Goal: Task Accomplishment & Management: Complete application form

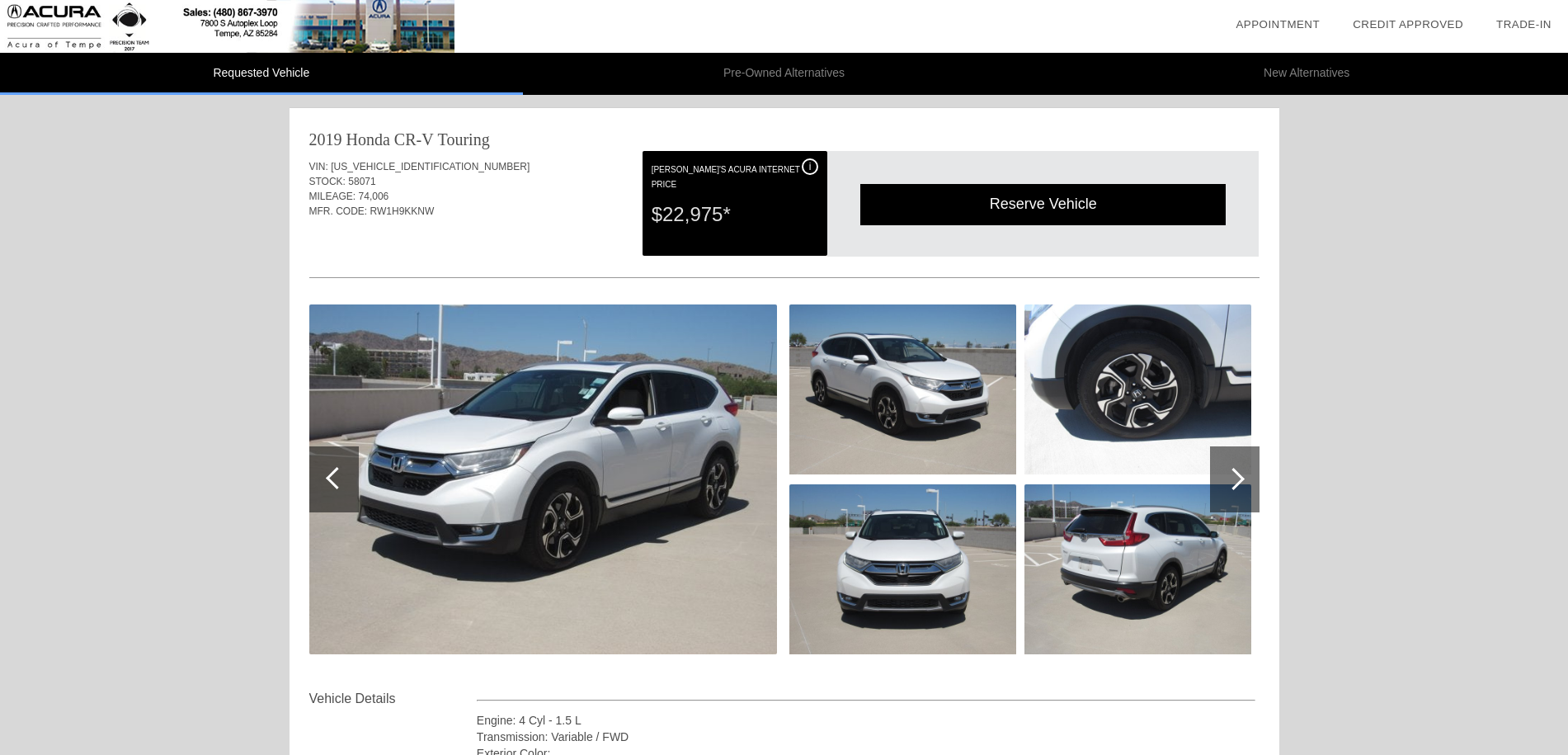
scroll to position [2, 0]
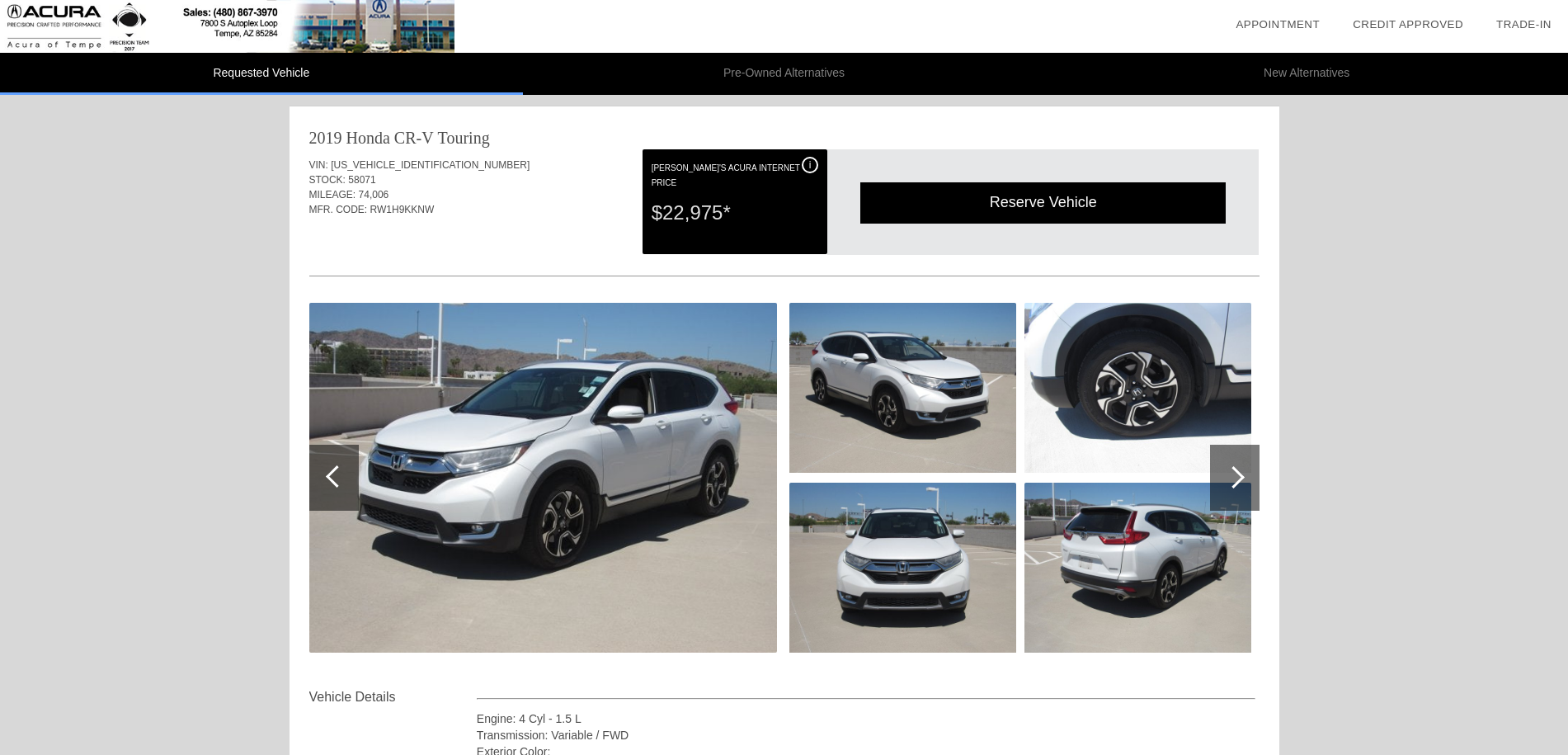
click at [1236, 484] on div at bounding box center [1233, 477] width 22 height 22
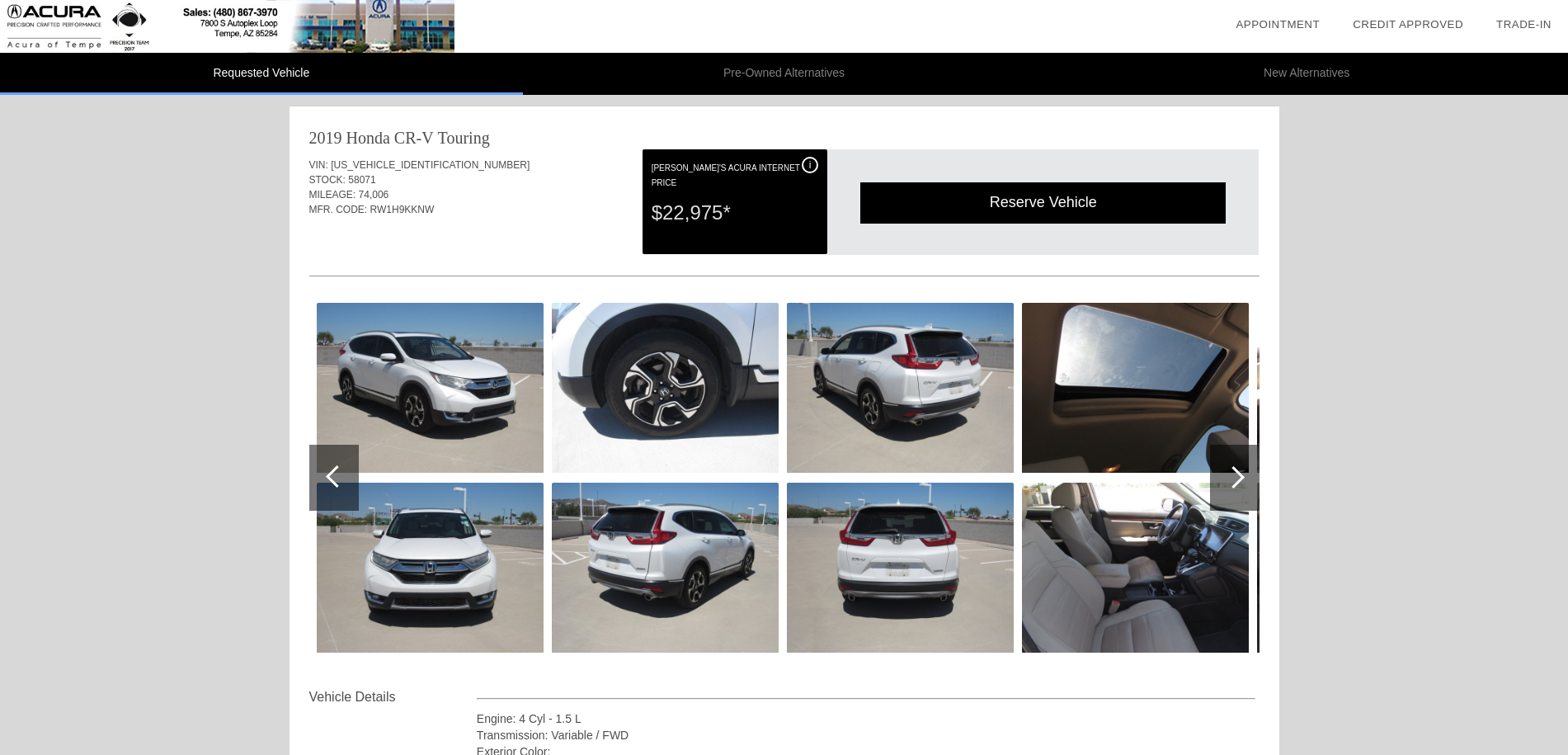
click at [1233, 482] on div at bounding box center [1233, 477] width 22 height 22
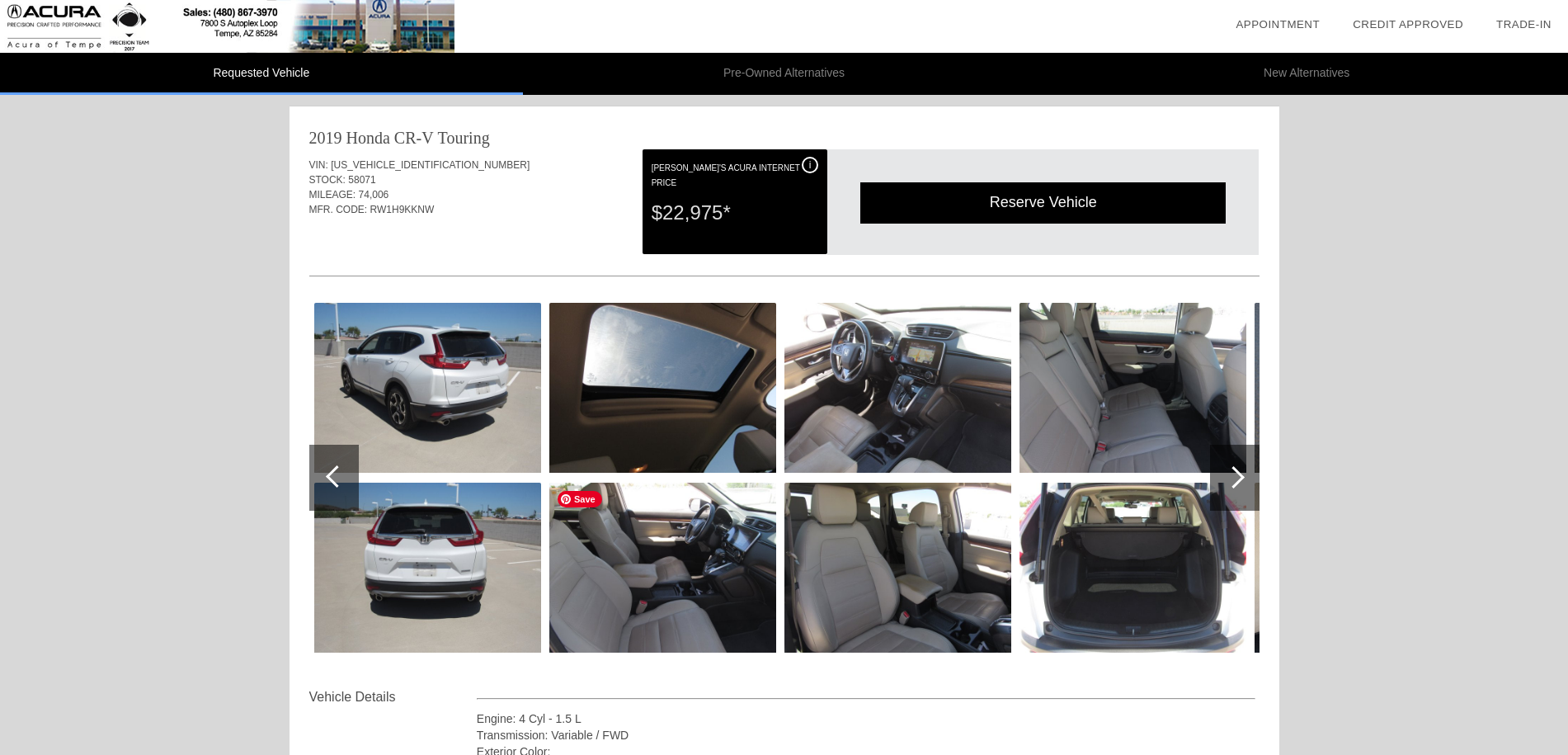
click at [608, 506] on img at bounding box center [662, 568] width 226 height 170
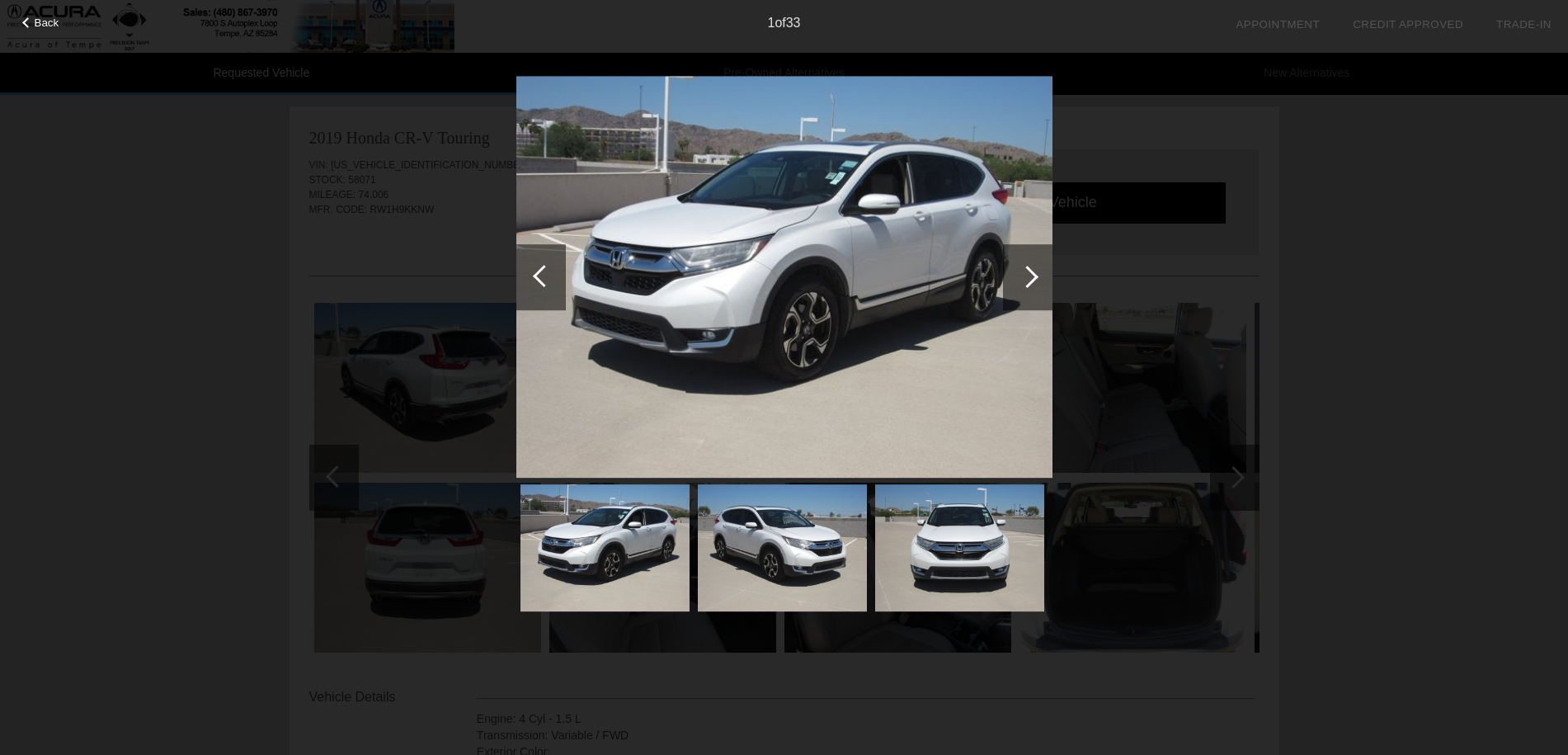
click at [1025, 271] on div at bounding box center [1027, 277] width 22 height 22
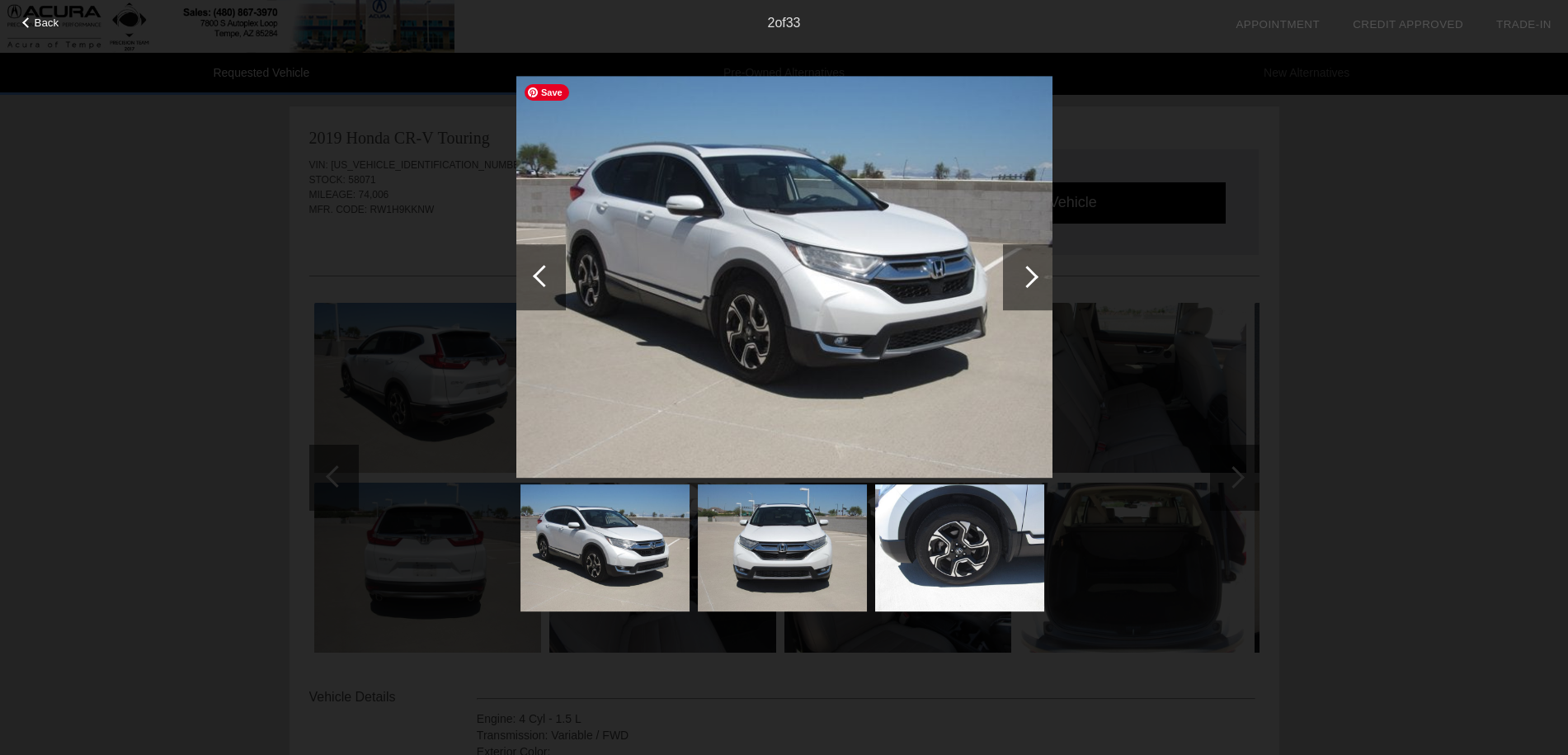
click at [918, 323] on img at bounding box center [784, 277] width 536 height 403
click at [1023, 279] on div at bounding box center [1027, 277] width 22 height 22
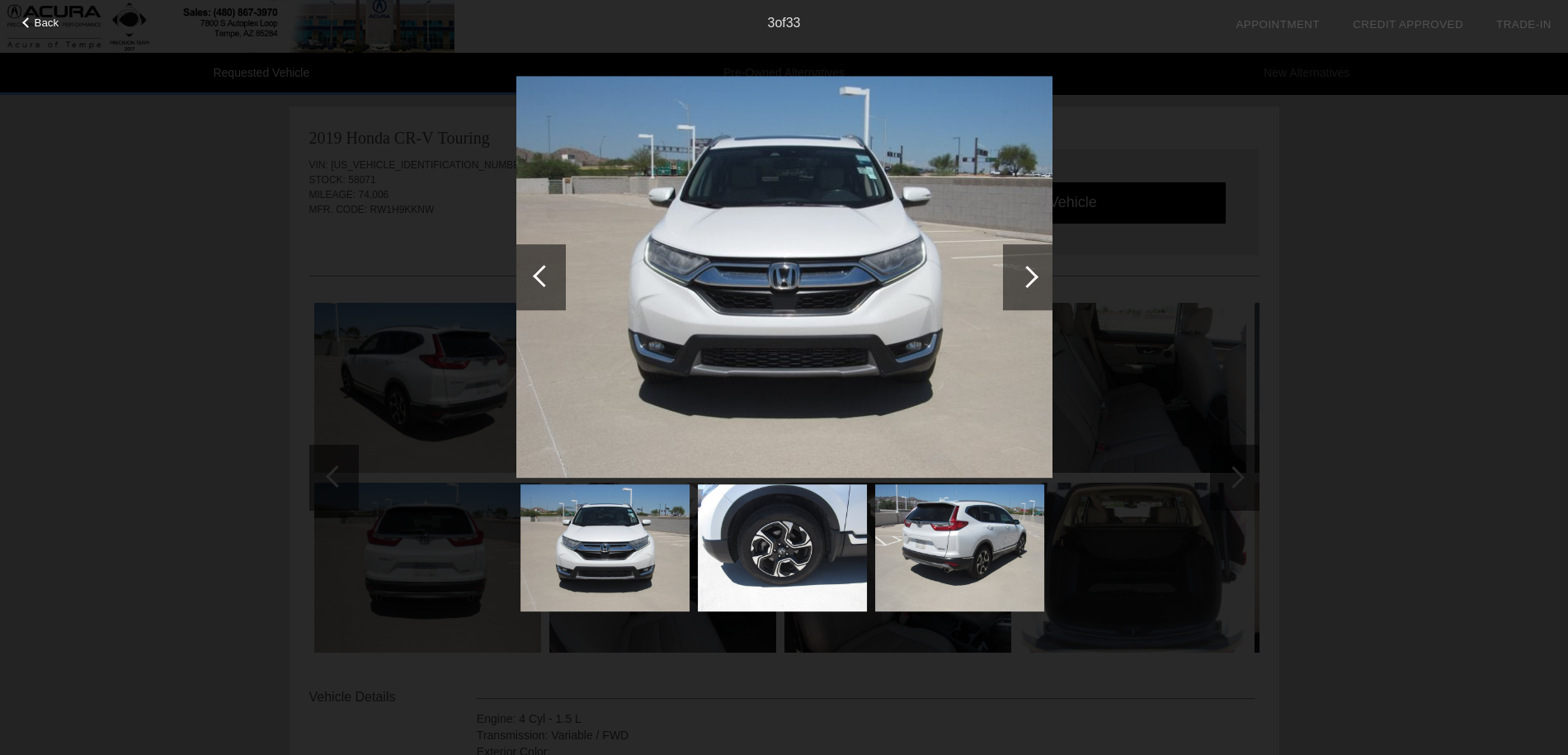
click at [1023, 279] on div at bounding box center [1027, 277] width 22 height 22
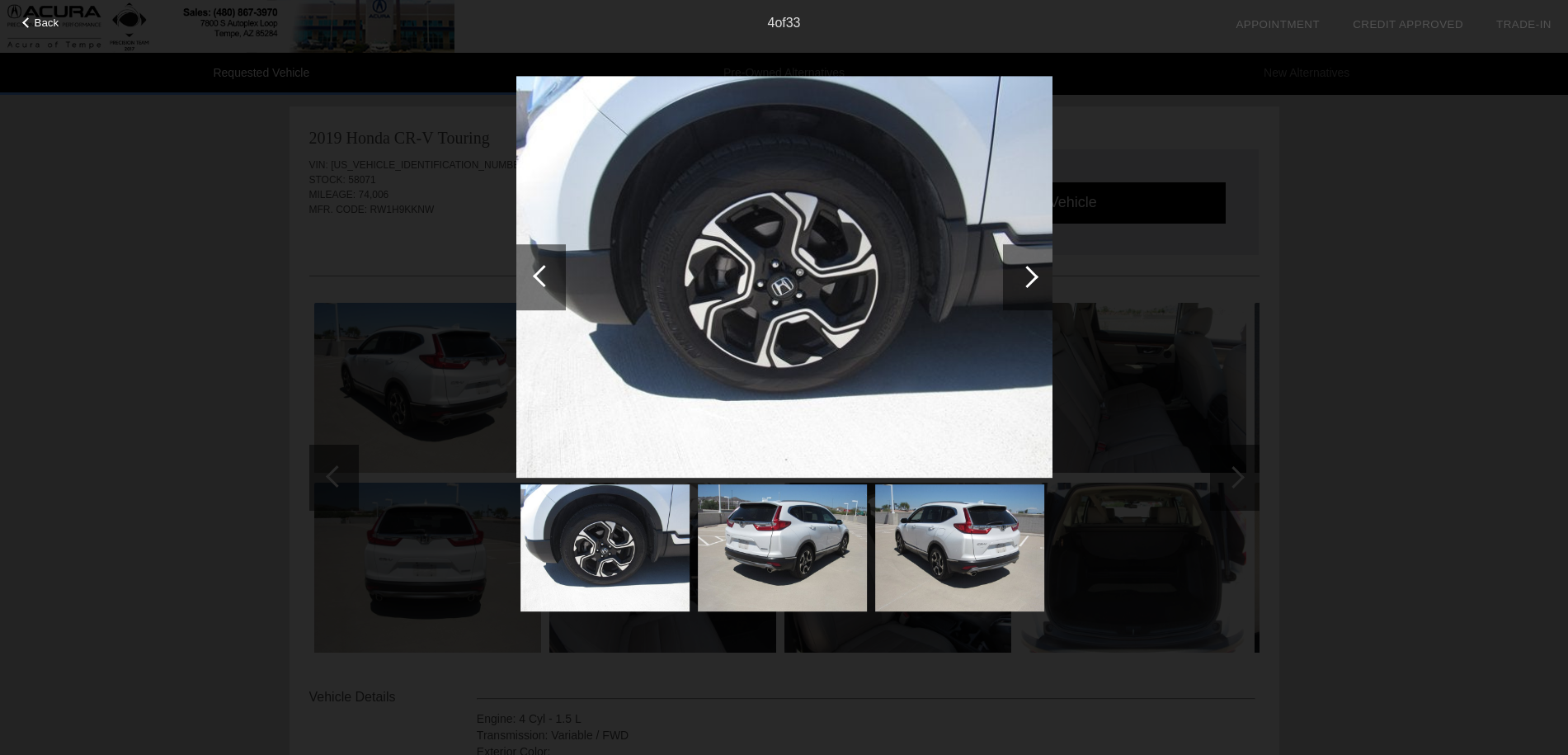
click at [1023, 279] on div at bounding box center [1027, 277] width 22 height 22
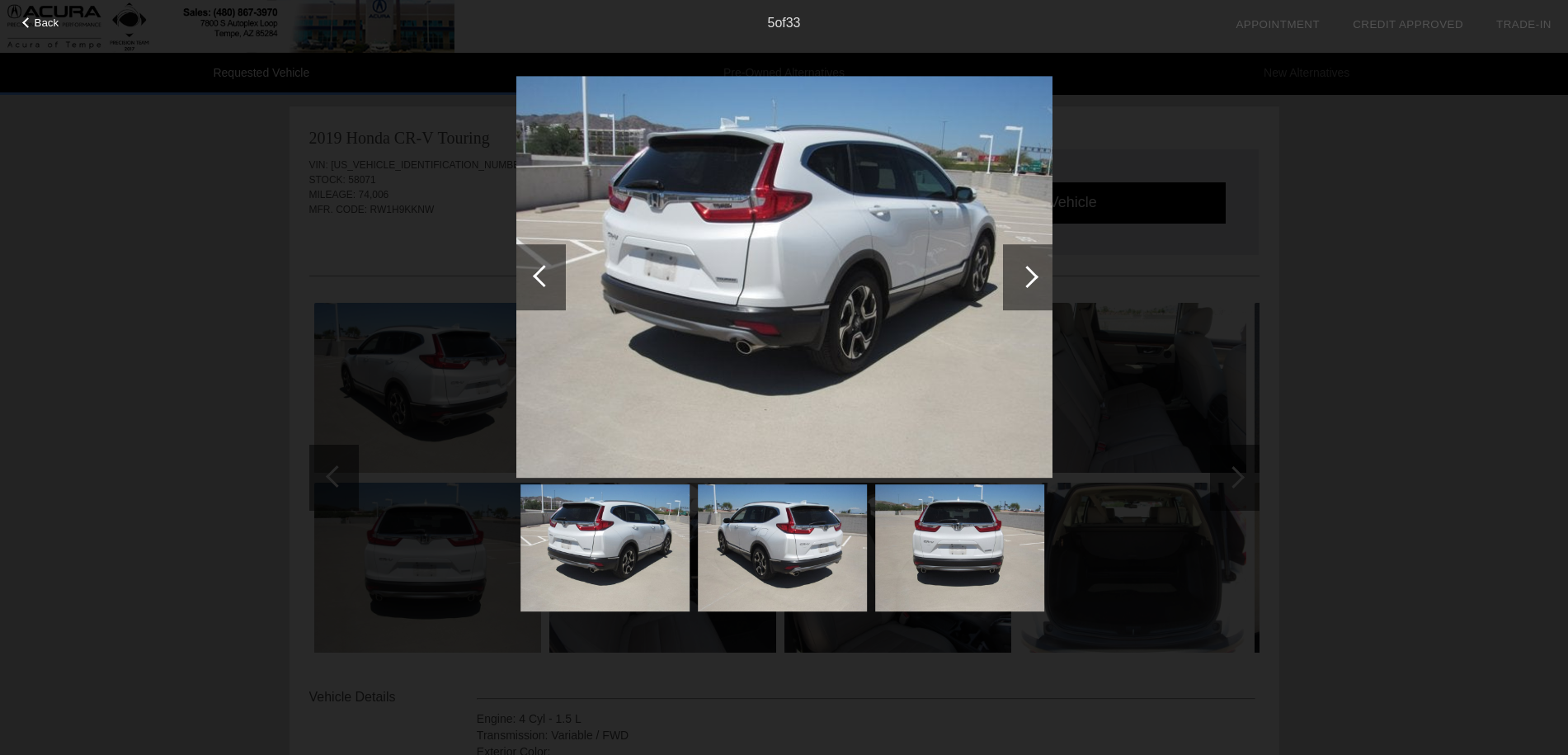
click at [1023, 279] on div at bounding box center [1027, 277] width 22 height 22
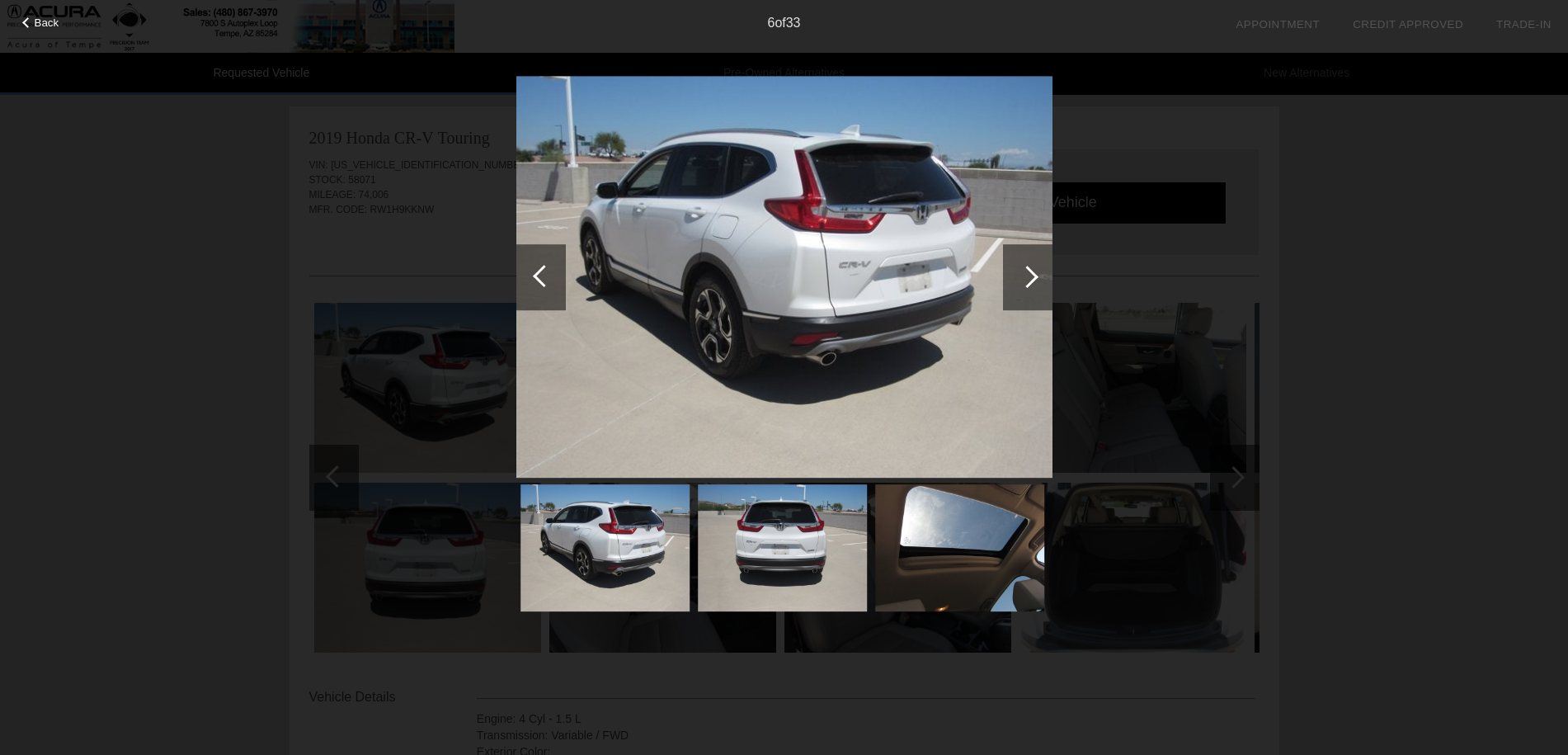
click at [1023, 279] on div at bounding box center [1027, 277] width 22 height 22
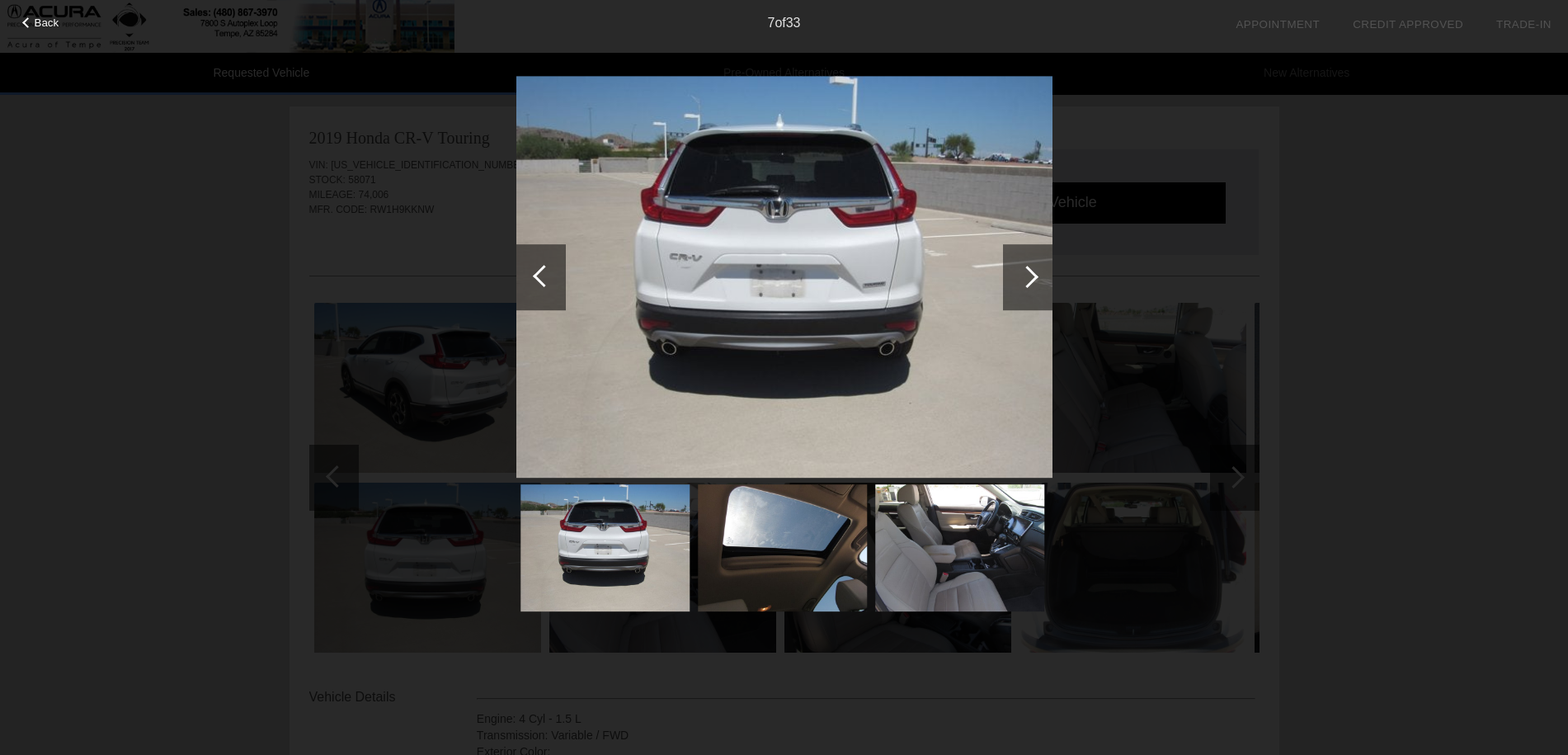
click at [1023, 279] on div at bounding box center [1027, 277] width 22 height 22
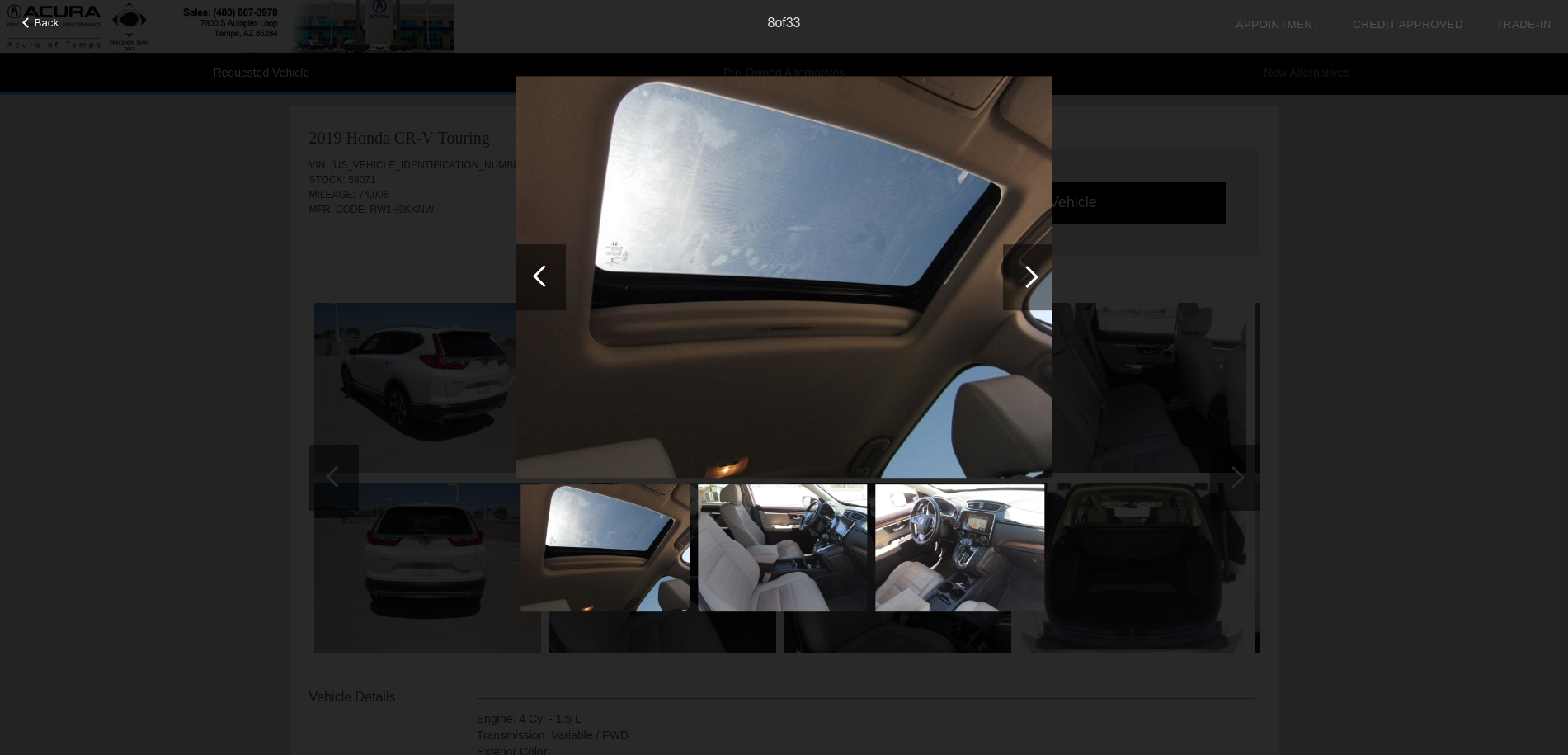
click at [1023, 279] on div at bounding box center [1027, 277] width 22 height 22
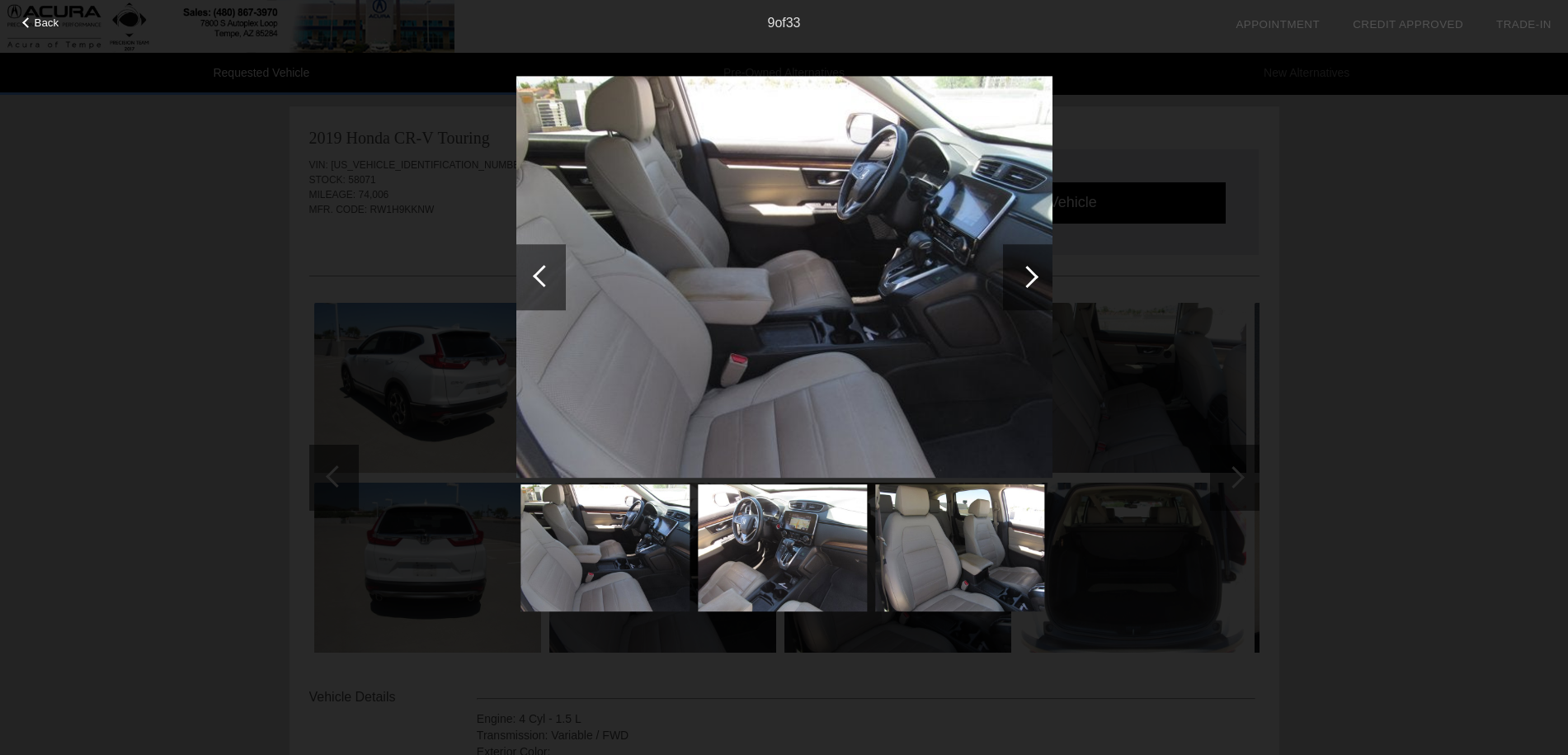
click at [544, 275] on div at bounding box center [544, 276] width 22 height 22
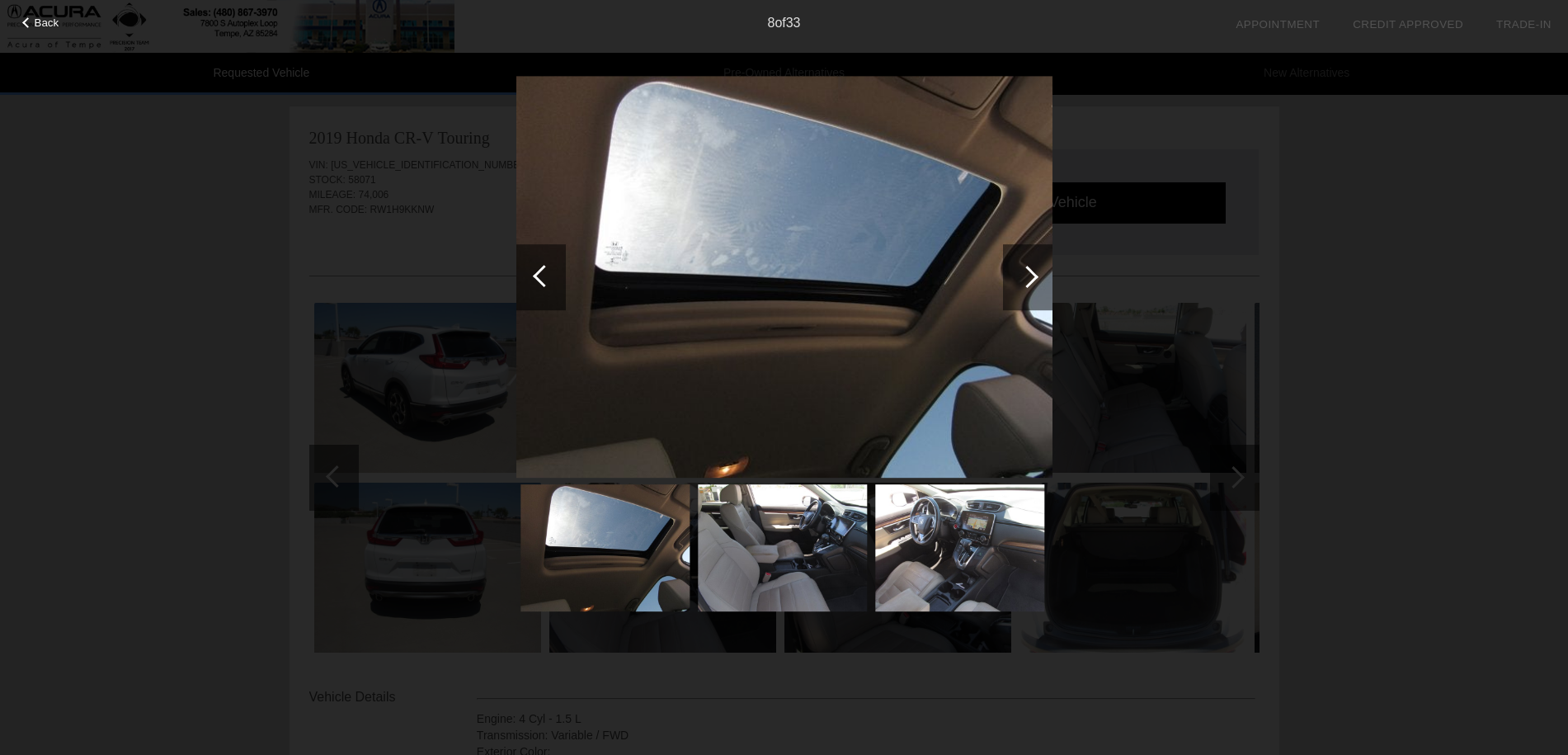
click at [1028, 271] on div at bounding box center [1027, 277] width 22 height 22
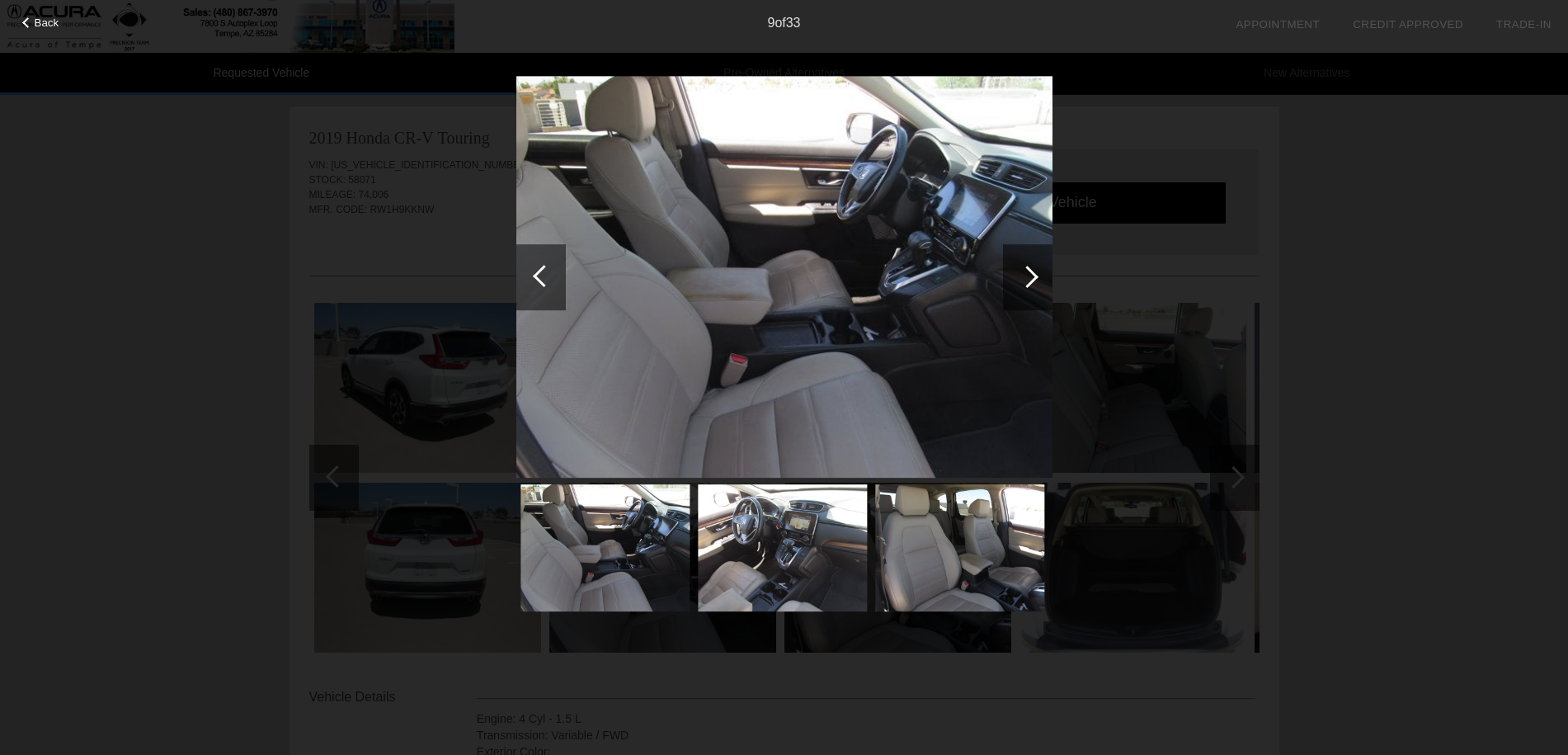
click at [1026, 271] on div at bounding box center [1027, 277] width 22 height 22
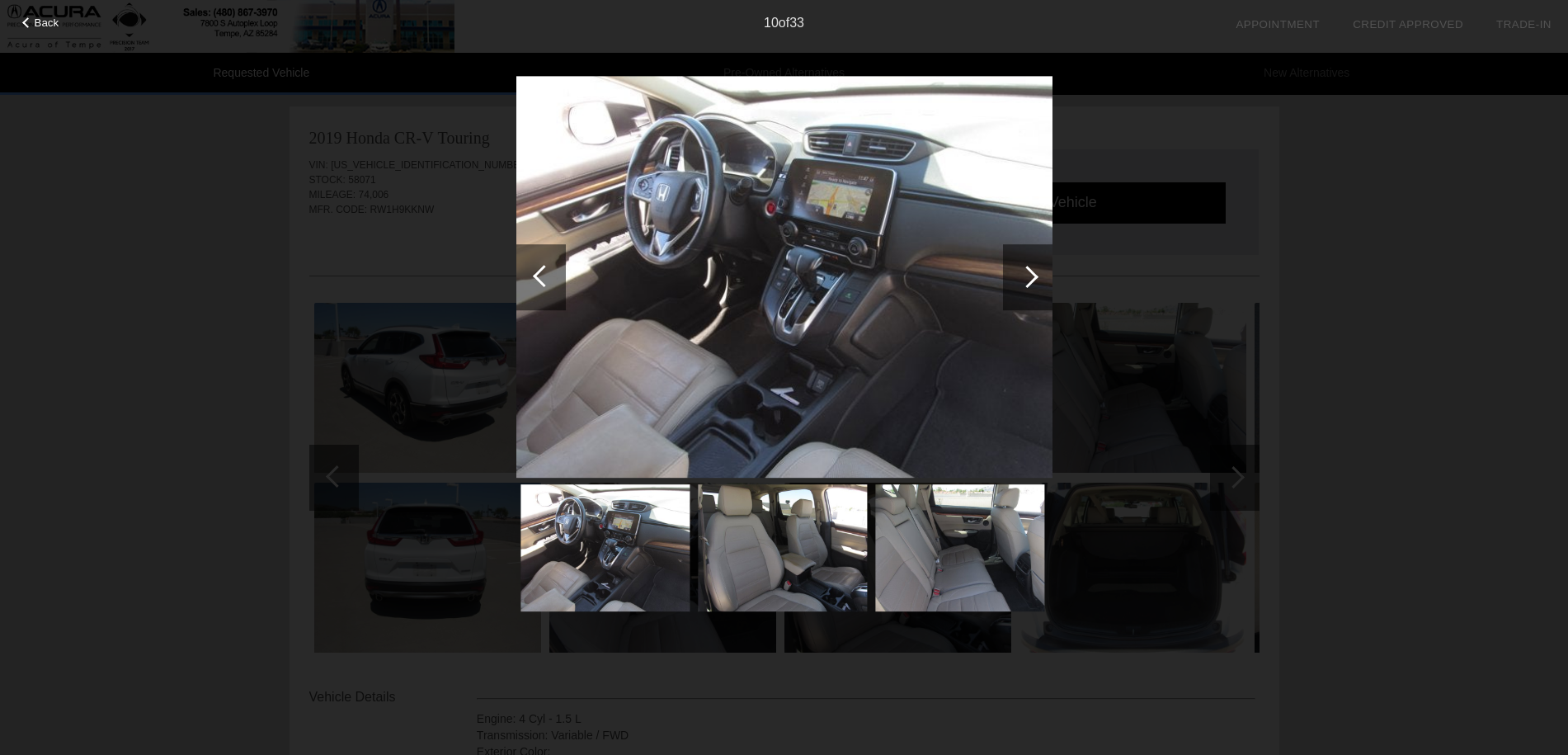
click at [1026, 271] on div at bounding box center [1027, 277] width 22 height 22
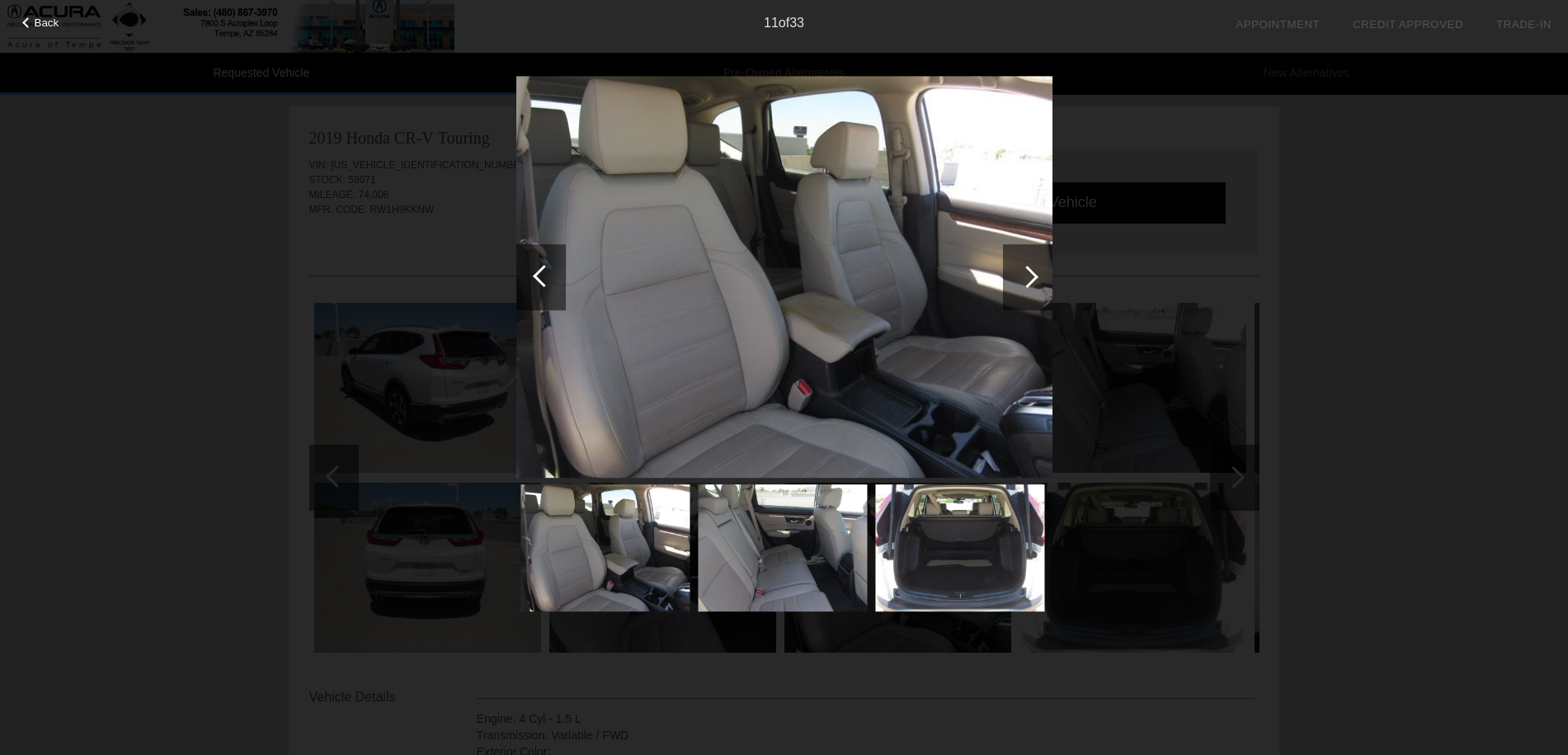
click at [1026, 271] on div at bounding box center [1027, 277] width 22 height 22
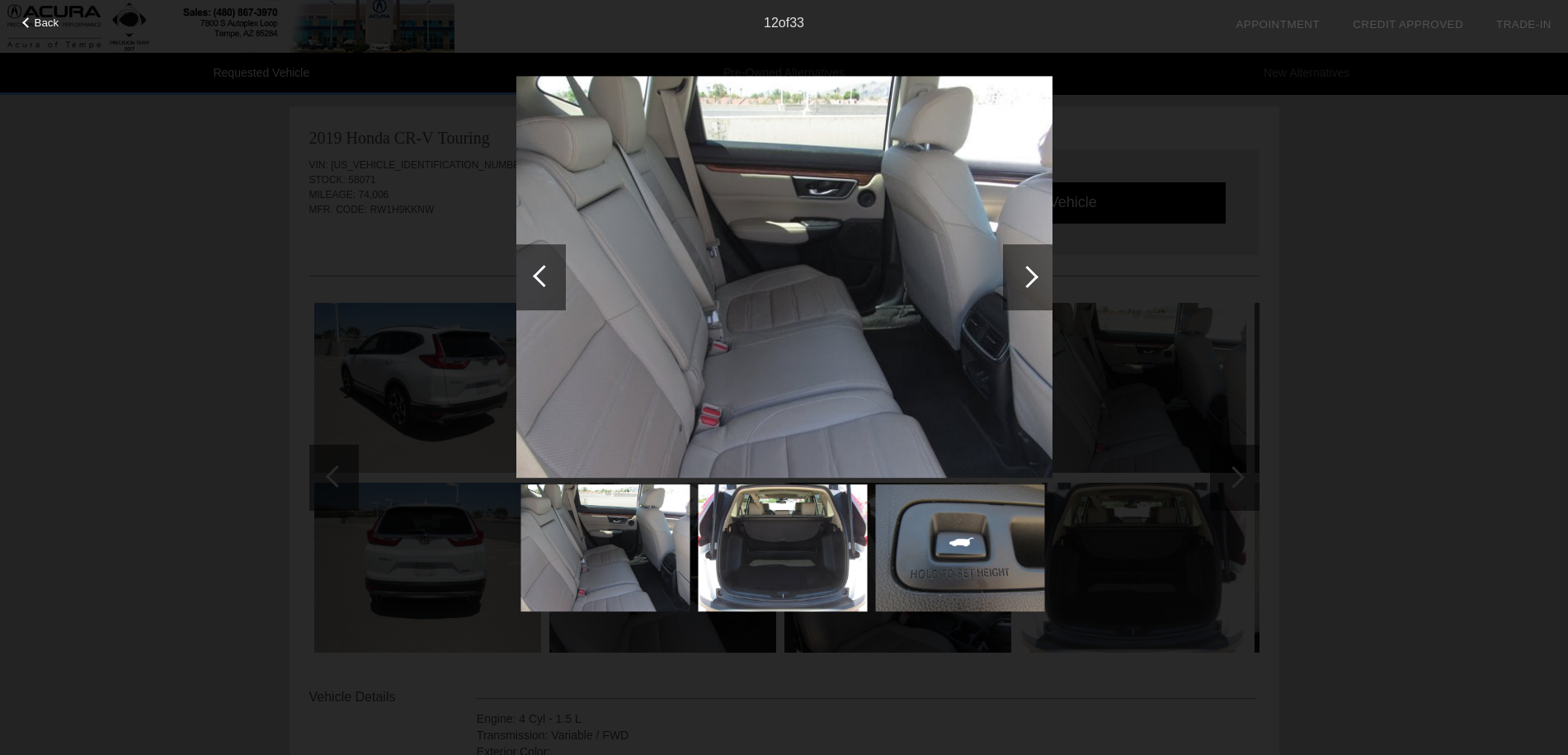
click at [1026, 271] on div at bounding box center [1027, 277] width 22 height 22
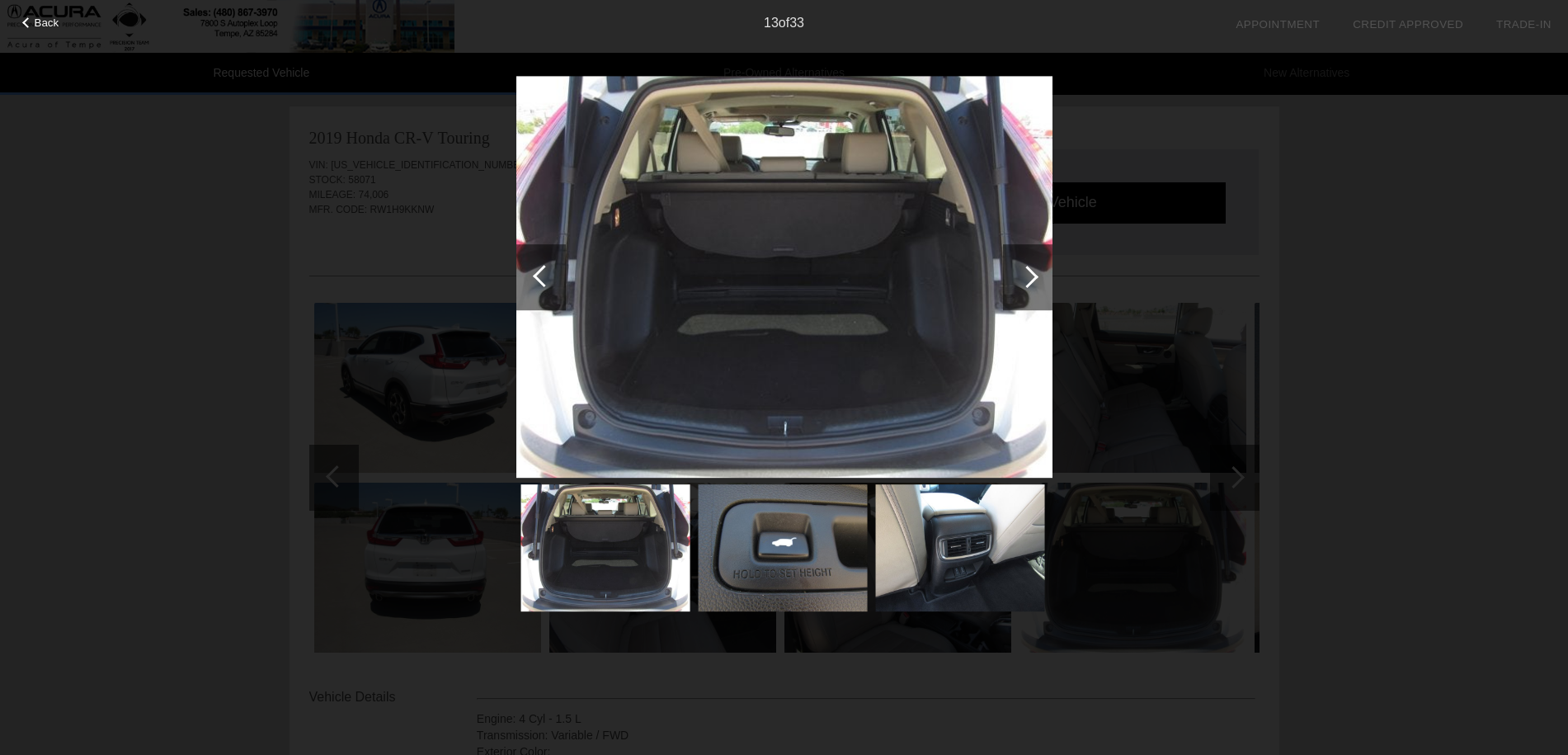
click at [1026, 271] on div at bounding box center [1027, 277] width 22 height 22
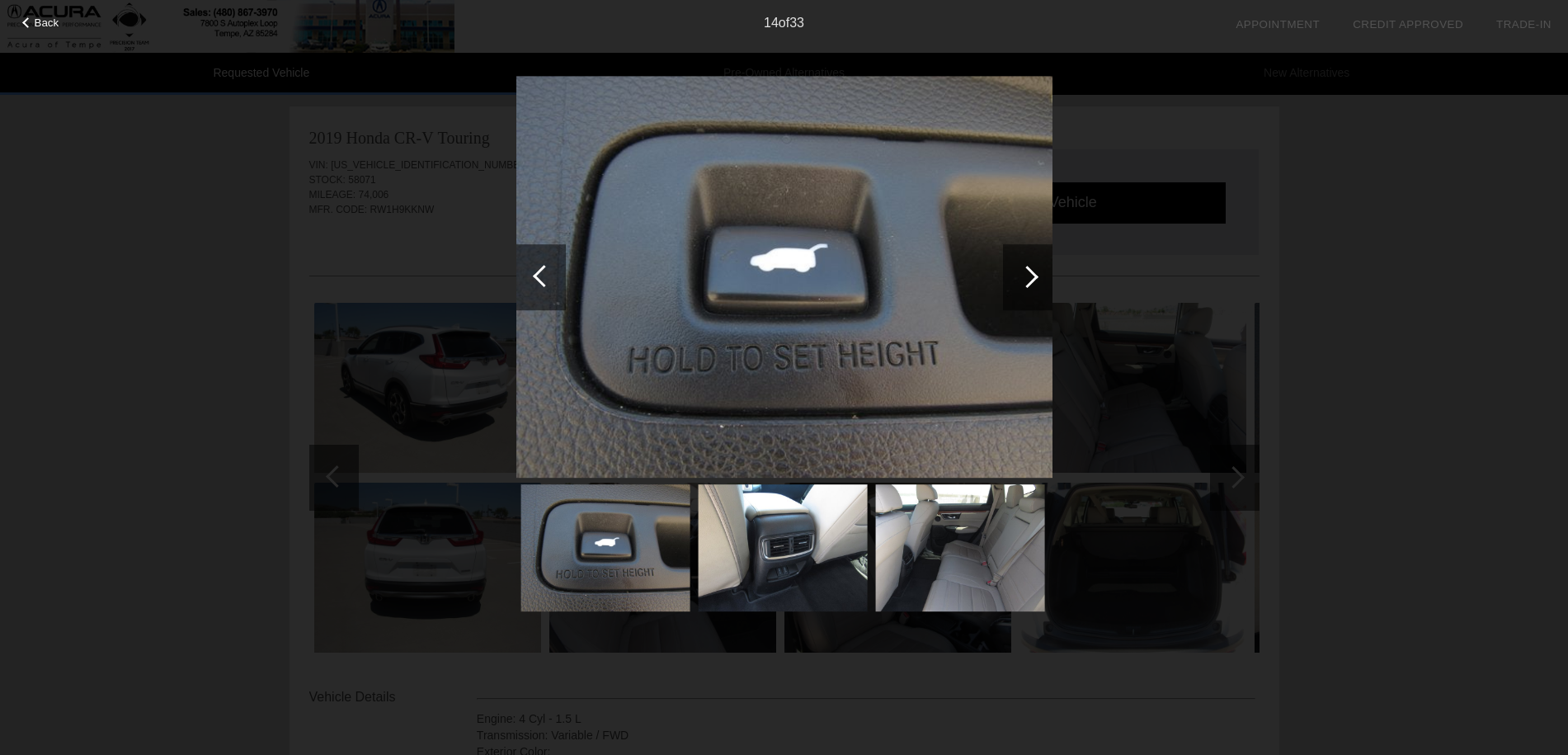
click at [1026, 271] on div at bounding box center [1027, 277] width 22 height 22
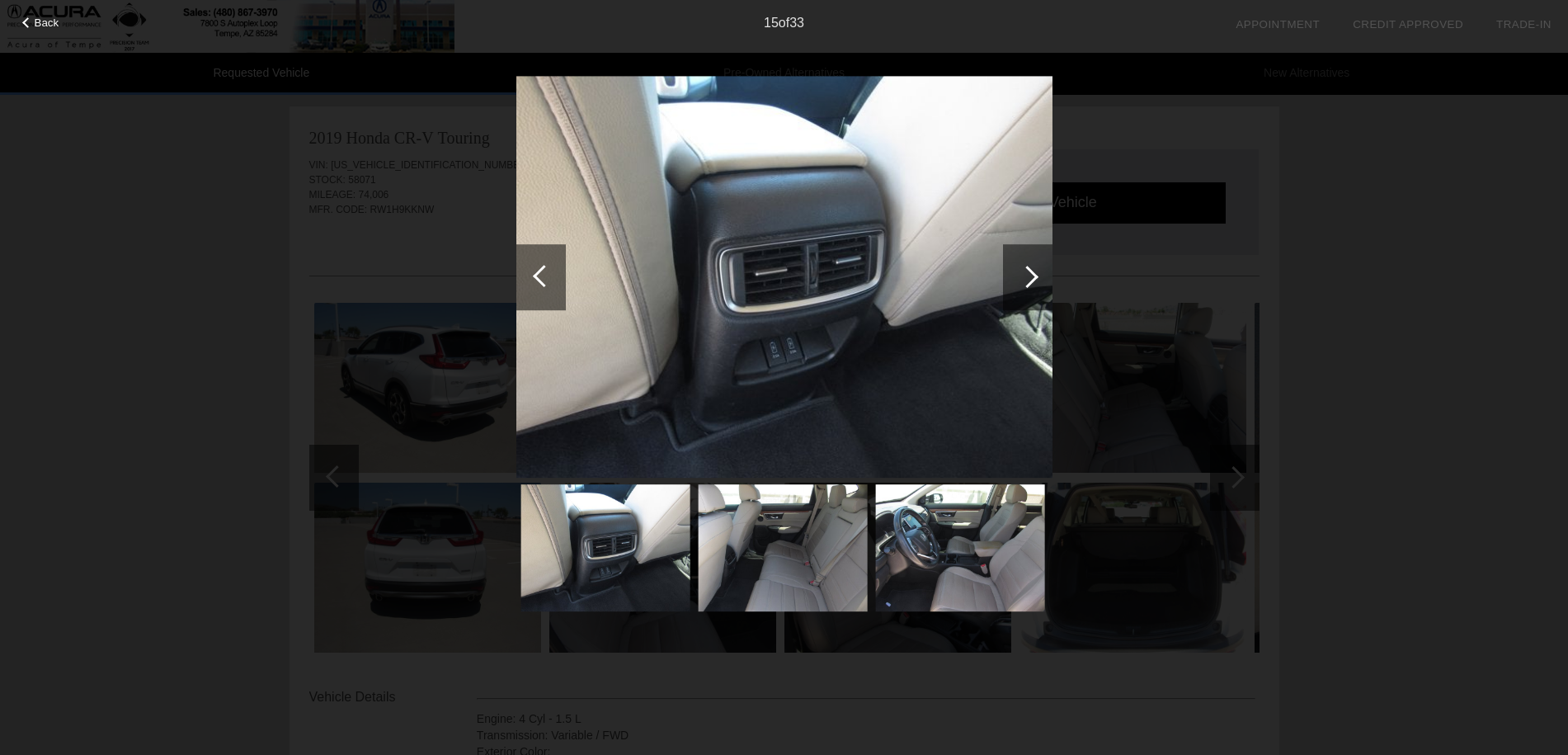
click at [1026, 271] on div at bounding box center [1027, 277] width 22 height 22
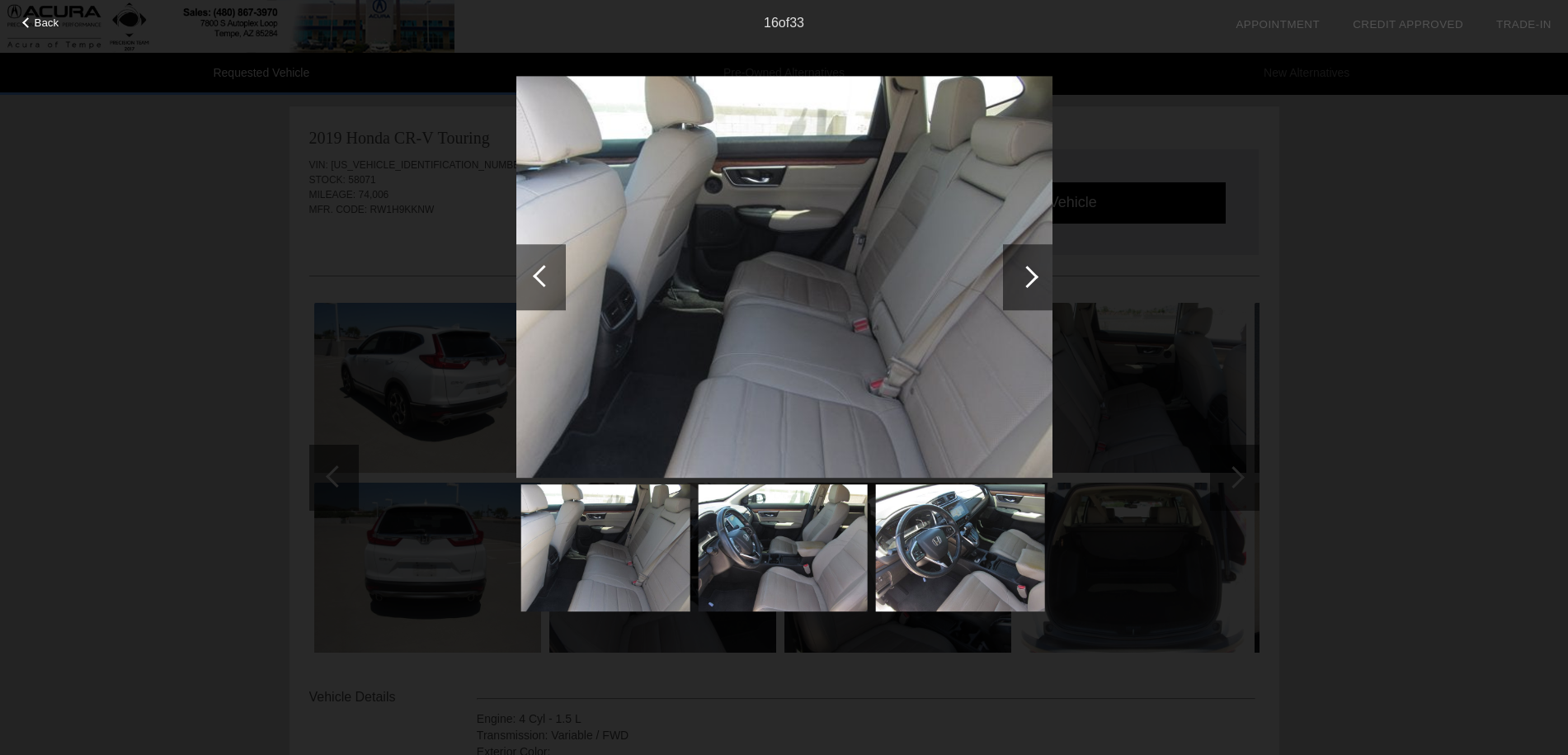
click at [1026, 271] on div at bounding box center [1027, 277] width 22 height 22
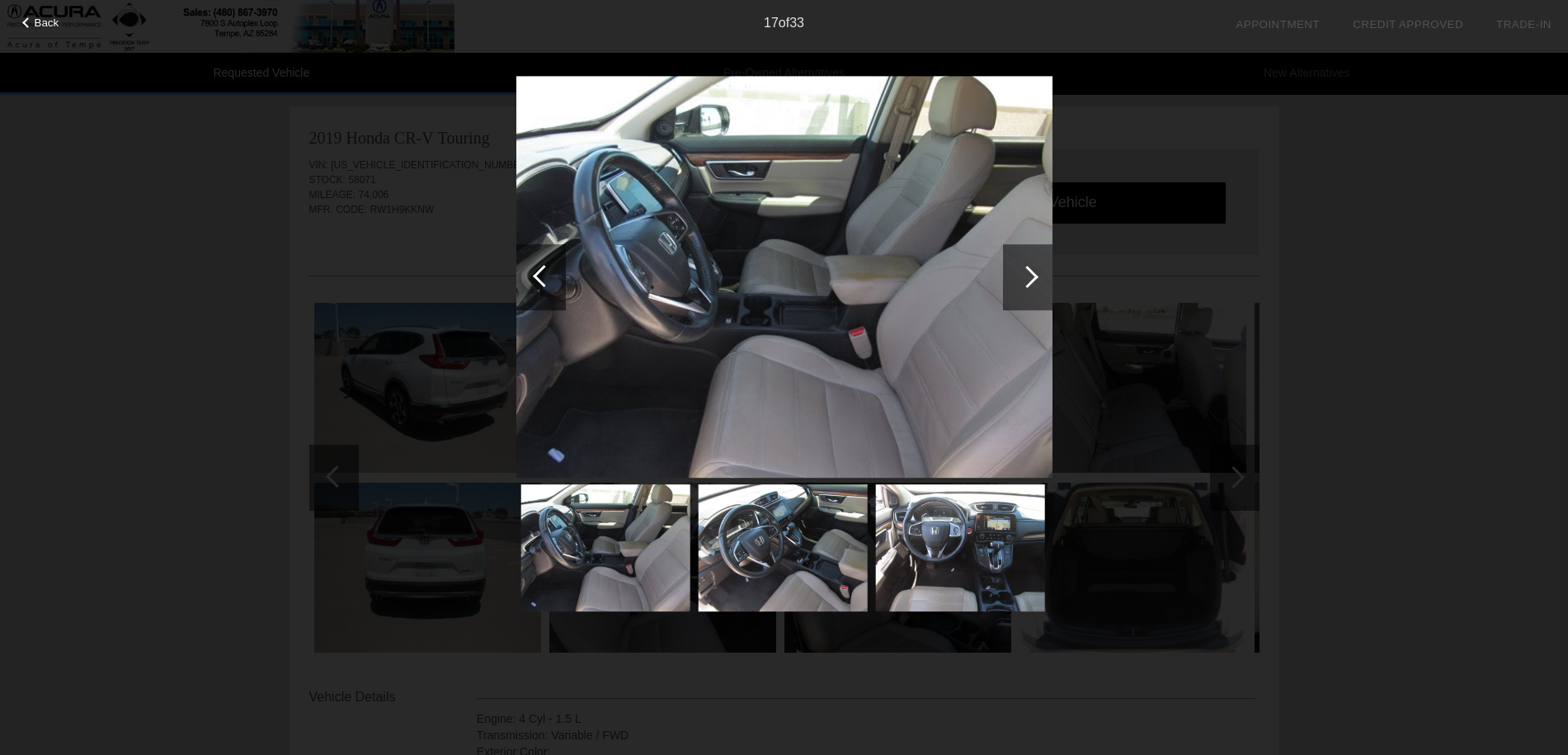
click at [1026, 271] on div at bounding box center [1027, 277] width 22 height 22
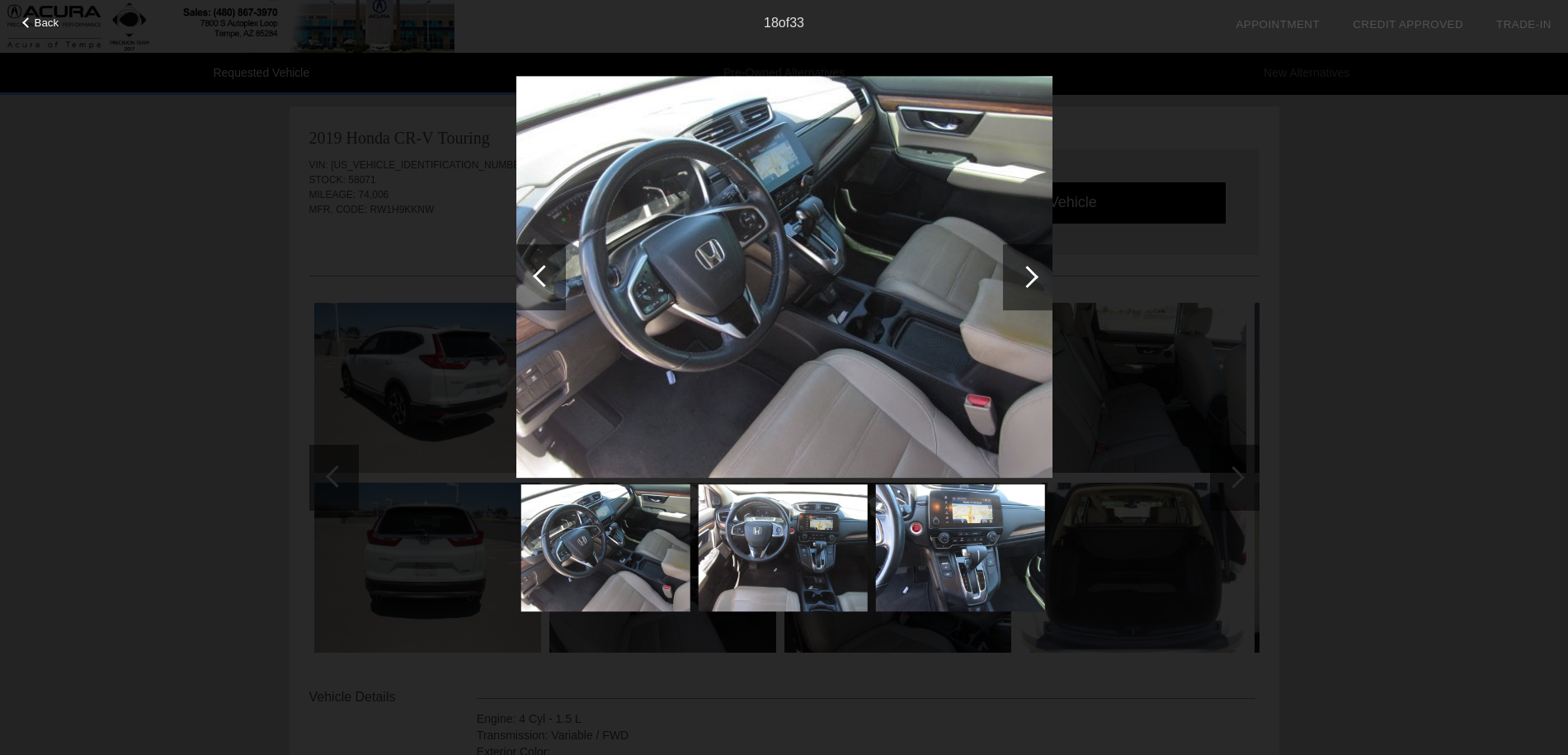
click at [1026, 271] on div at bounding box center [1027, 277] width 22 height 22
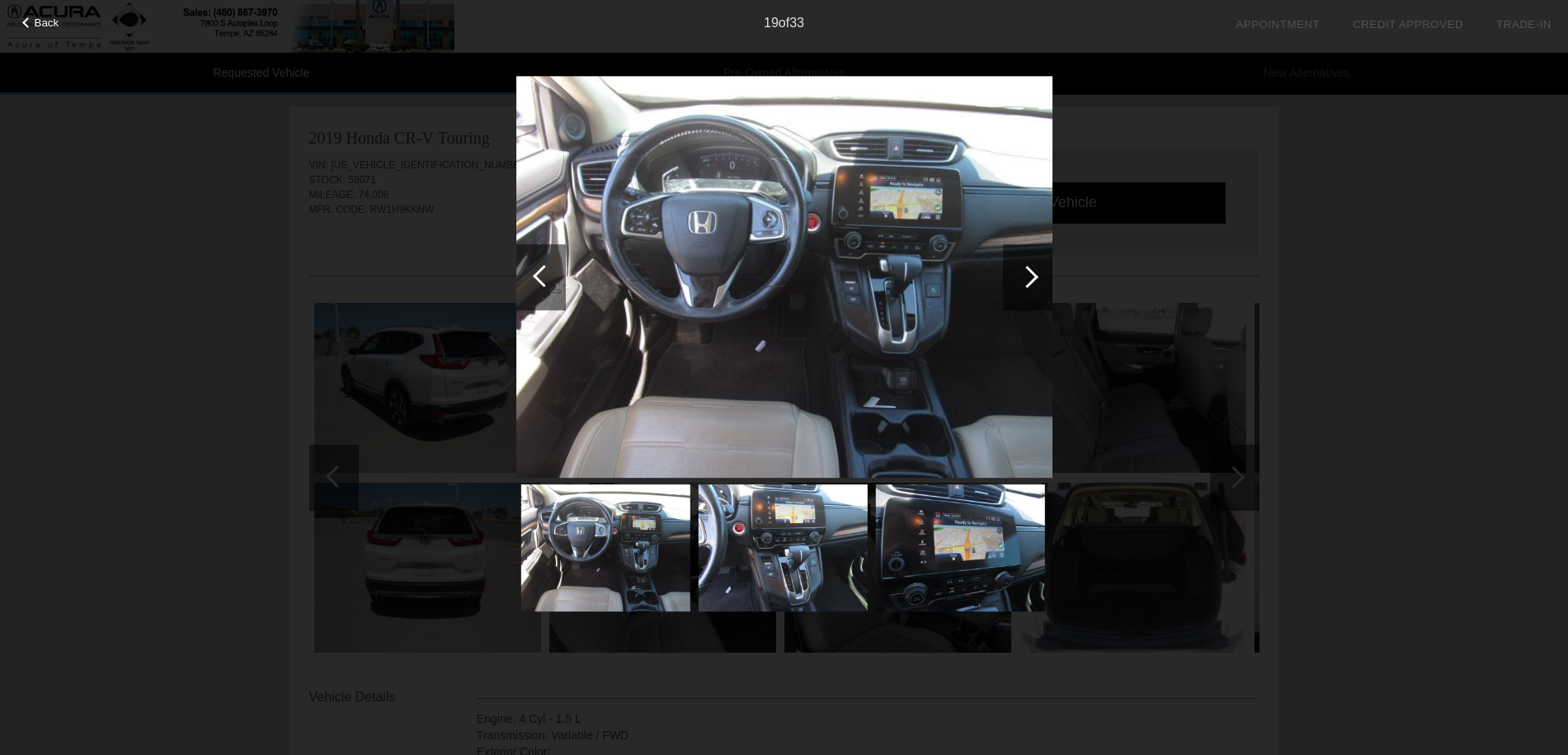
click at [365, 260] on div "Back 19 of 33" at bounding box center [784, 378] width 1568 height 755
click at [1343, 268] on div "Back 19 of 33" at bounding box center [784, 378] width 1568 height 755
click at [497, 680] on div "Back 19 of 33" at bounding box center [784, 378] width 1568 height 755
click at [1327, 240] on div "Back 19 of 33" at bounding box center [784, 378] width 1568 height 755
click at [1420, 452] on div "Back 19 of 33" at bounding box center [784, 378] width 1568 height 755
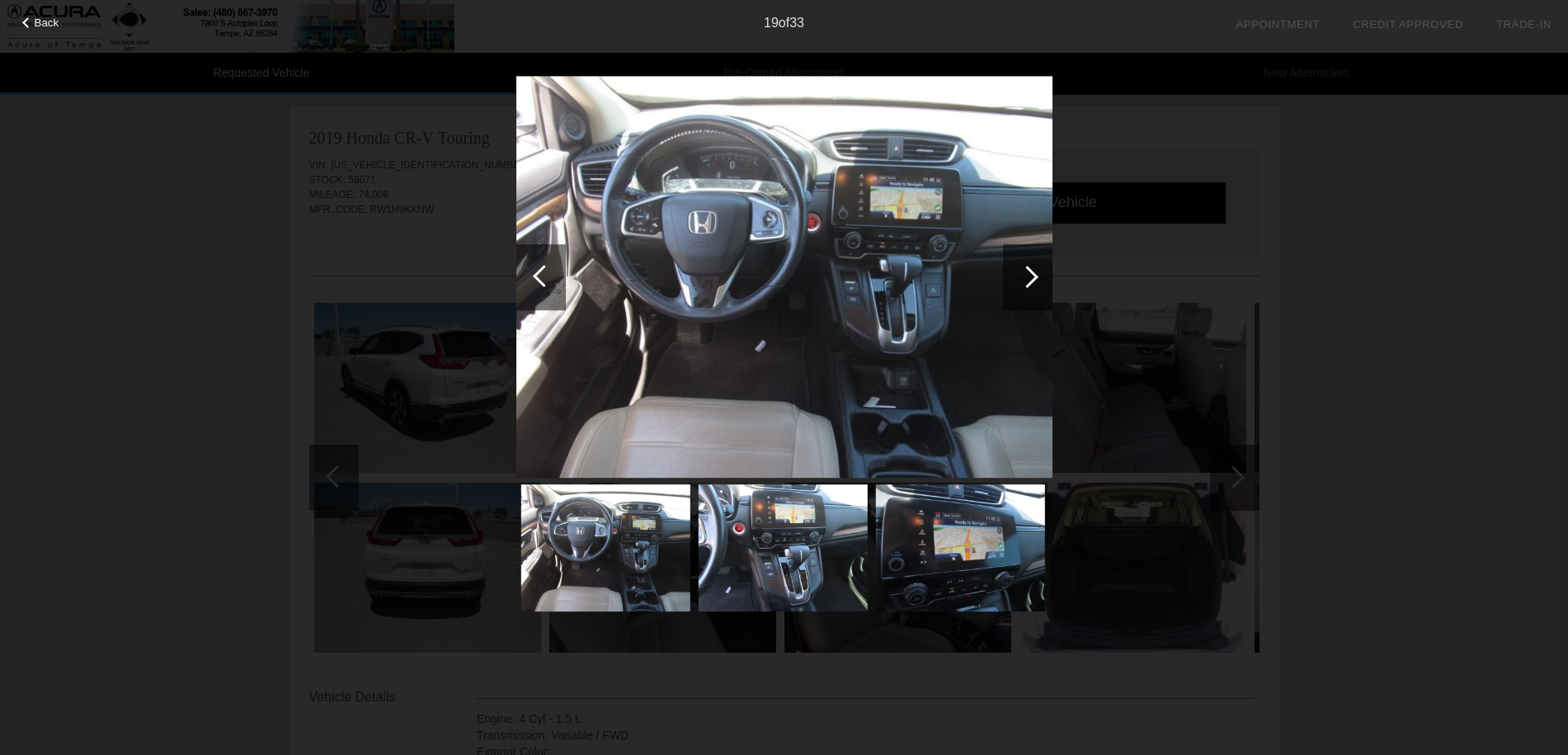
drag, startPoint x: 1358, startPoint y: 439, endPoint x: 1331, endPoint y: 521, distance: 86.3
click at [1331, 521] on div "Back 19 of 33" at bounding box center [784, 378] width 1568 height 755
click at [1229, 674] on div "Back 19 of 33" at bounding box center [784, 378] width 1568 height 755
click at [1000, 698] on div "Back 19 of 33" at bounding box center [784, 378] width 1568 height 755
click at [637, 11] on div "19 of 33" at bounding box center [784, 16] width 1568 height 33
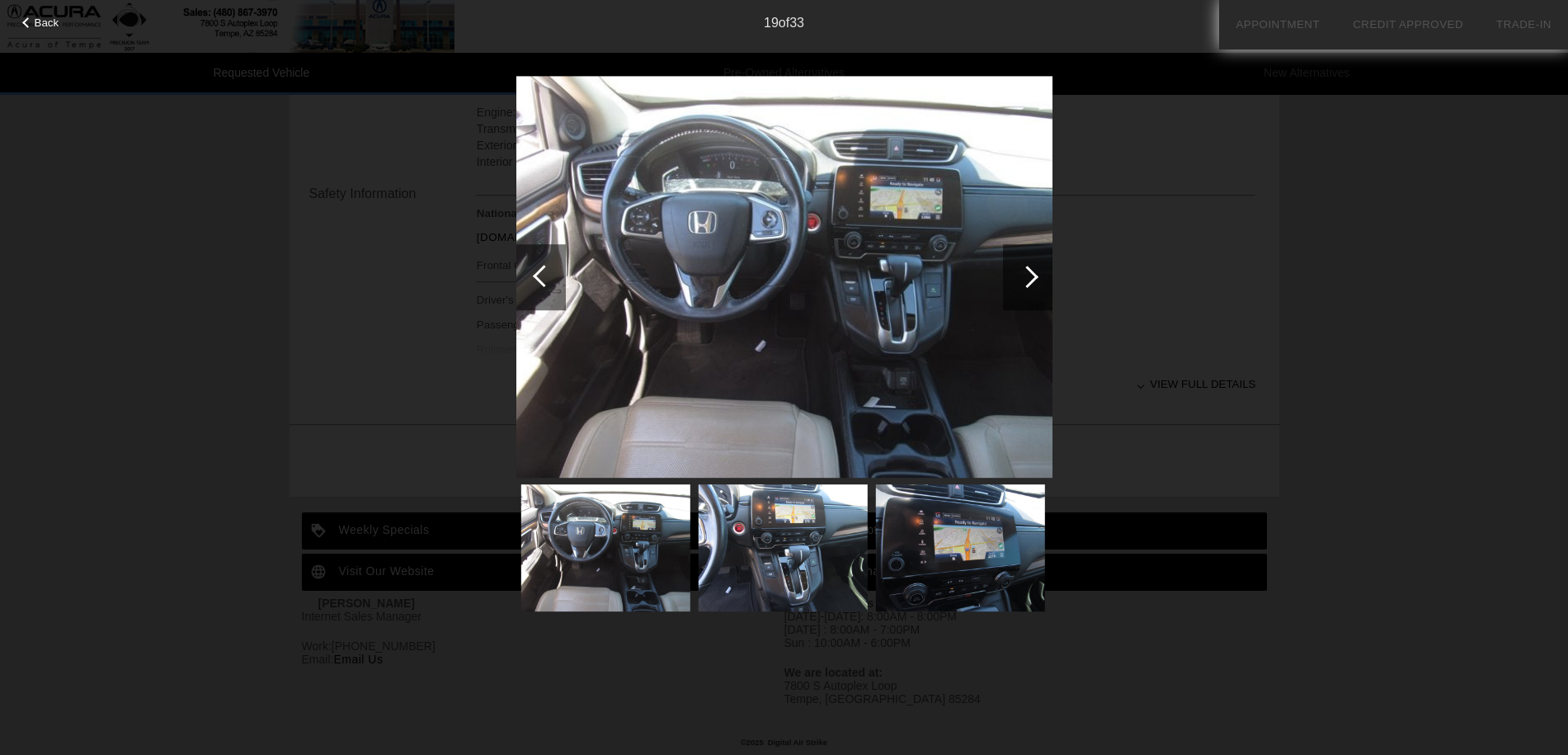
scroll to position [0, 0]
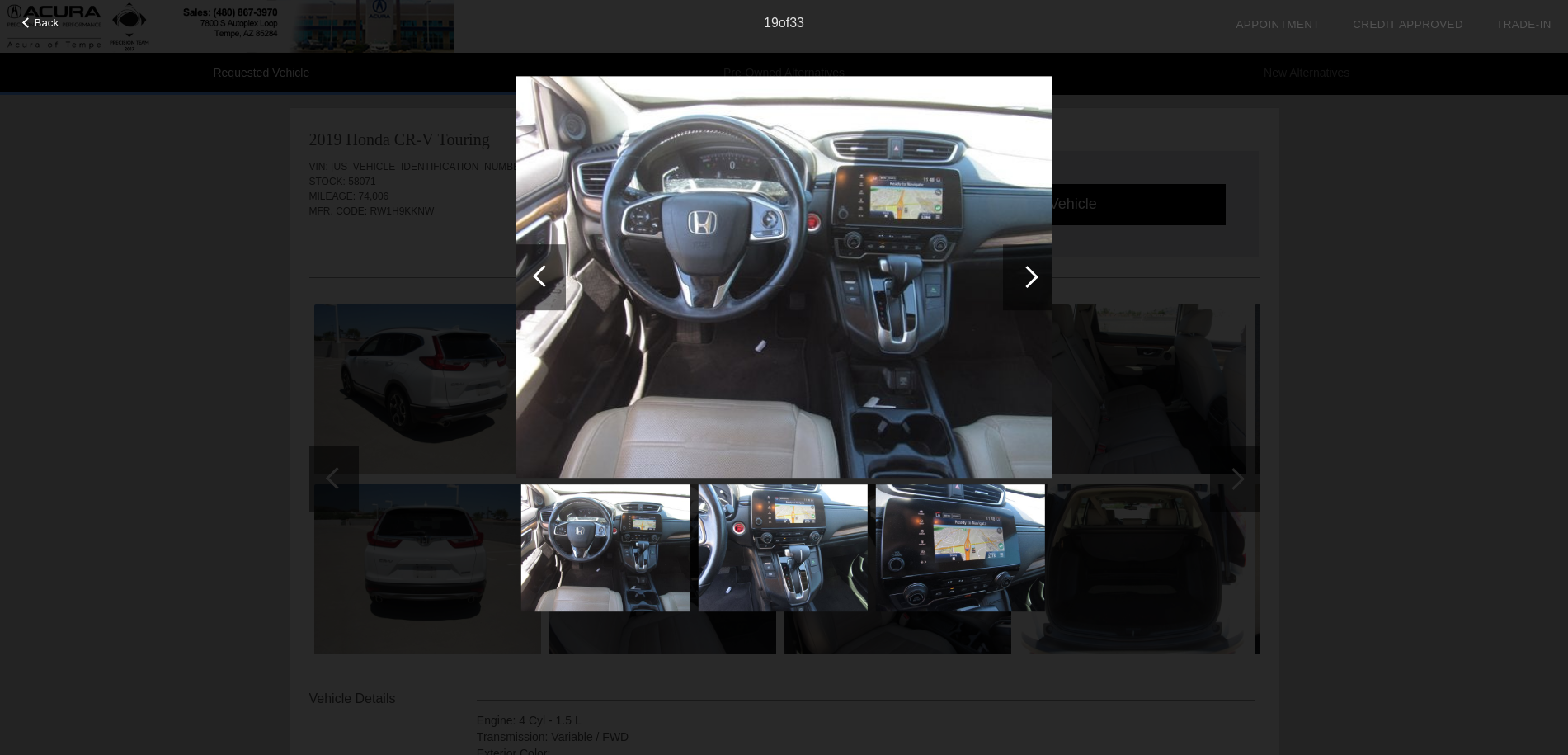
click at [1223, 24] on li "date_range Appointment" at bounding box center [1277, 25] width 117 height 49
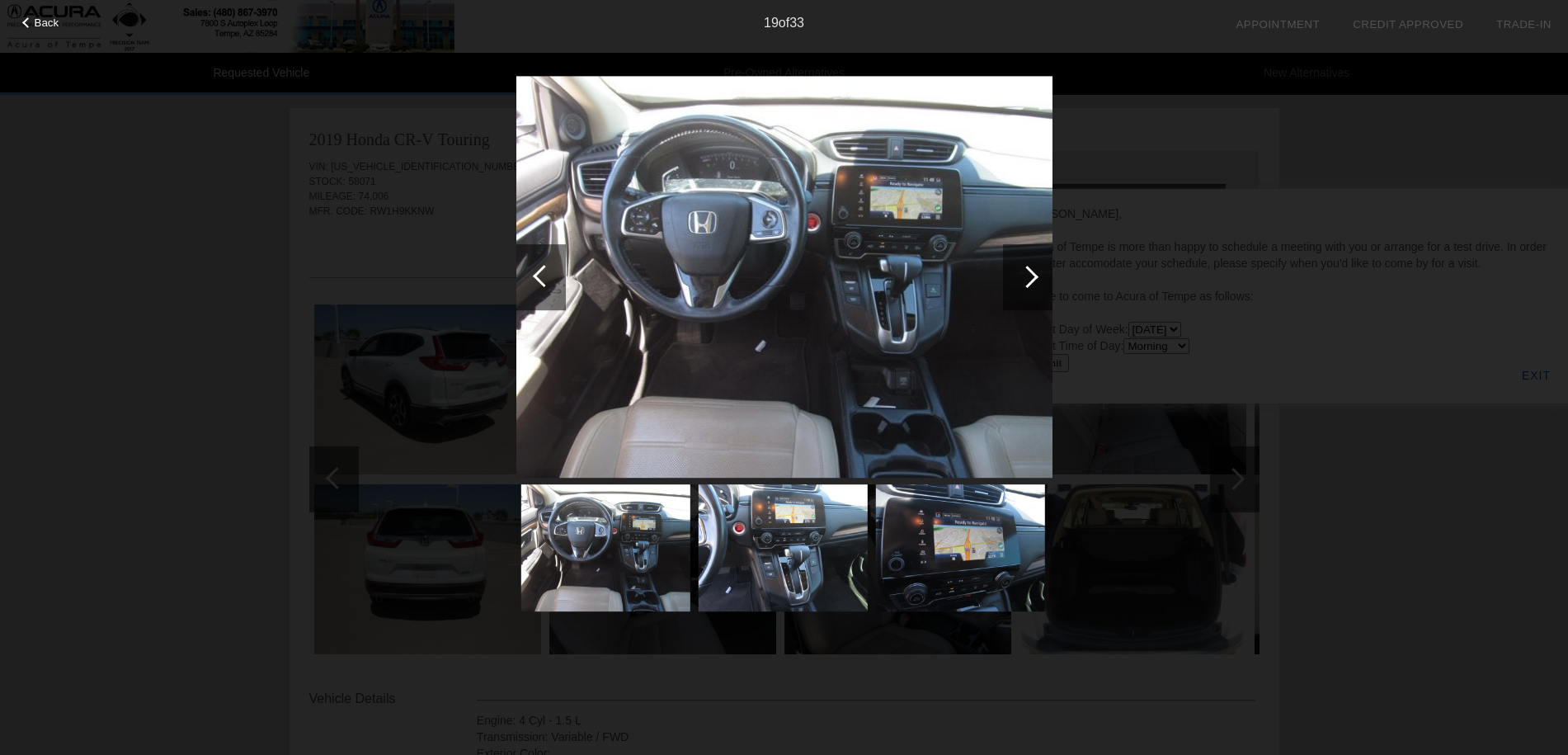
click at [42, 22] on span "Back" at bounding box center [47, 22] width 25 height 13
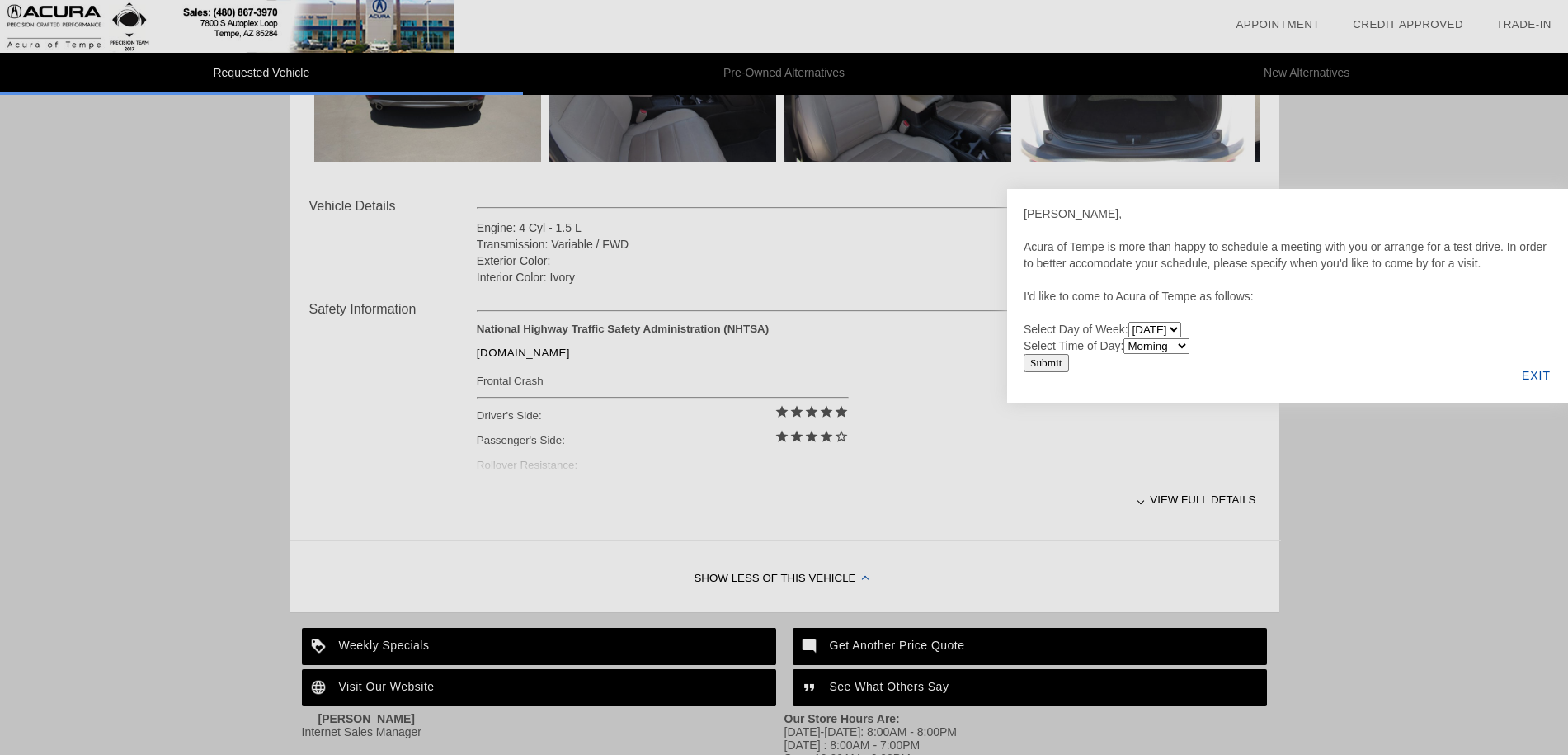
scroll to position [494, 0]
click at [1532, 374] on div "EXIT" at bounding box center [1536, 375] width 64 height 56
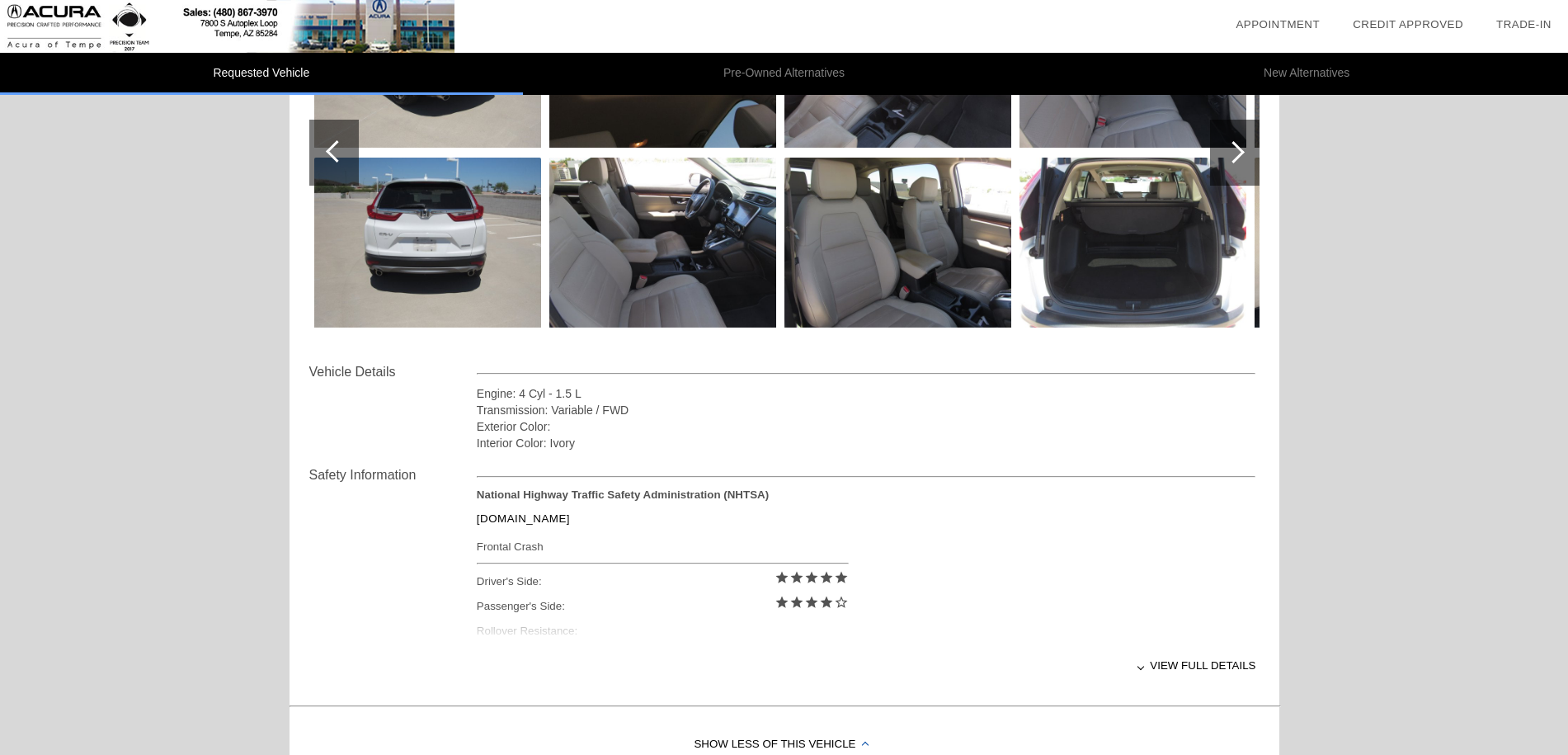
scroll to position [327, 0]
click at [1189, 666] on div "View full details" at bounding box center [866, 665] width 779 height 41
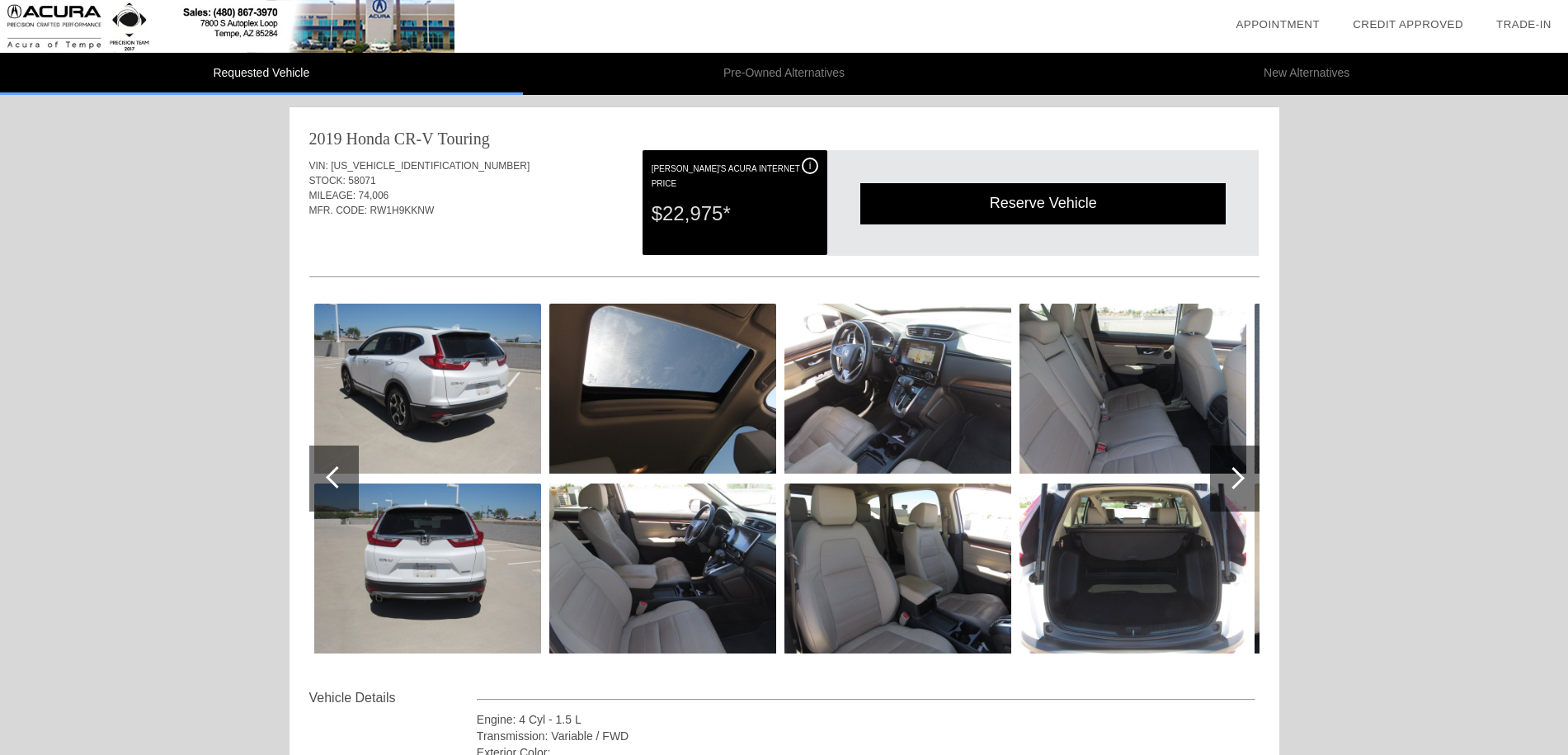
scroll to position [0, 0]
